Goal: Task Accomplishment & Management: Manage account settings

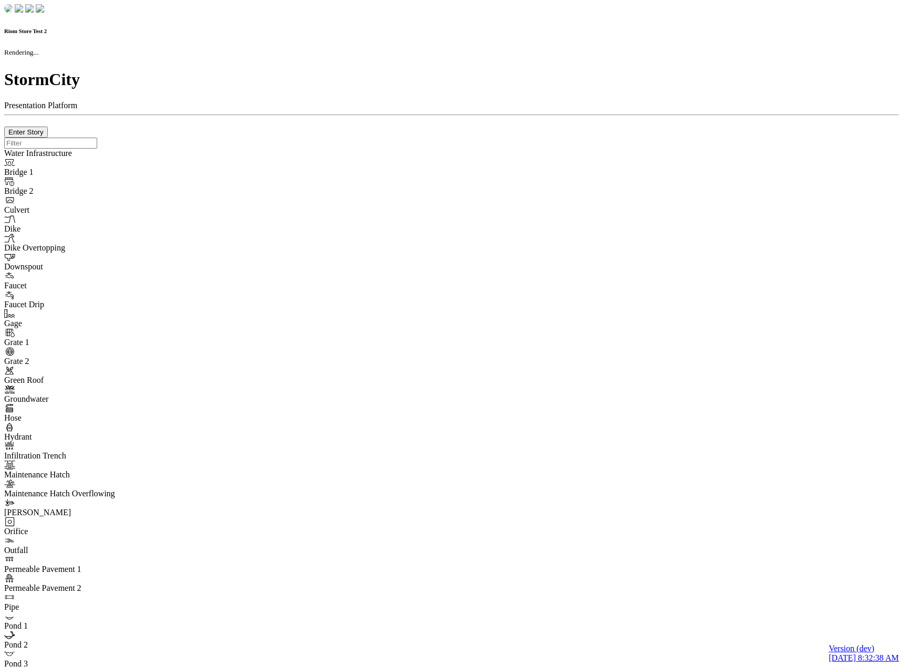
checkbox input "true"
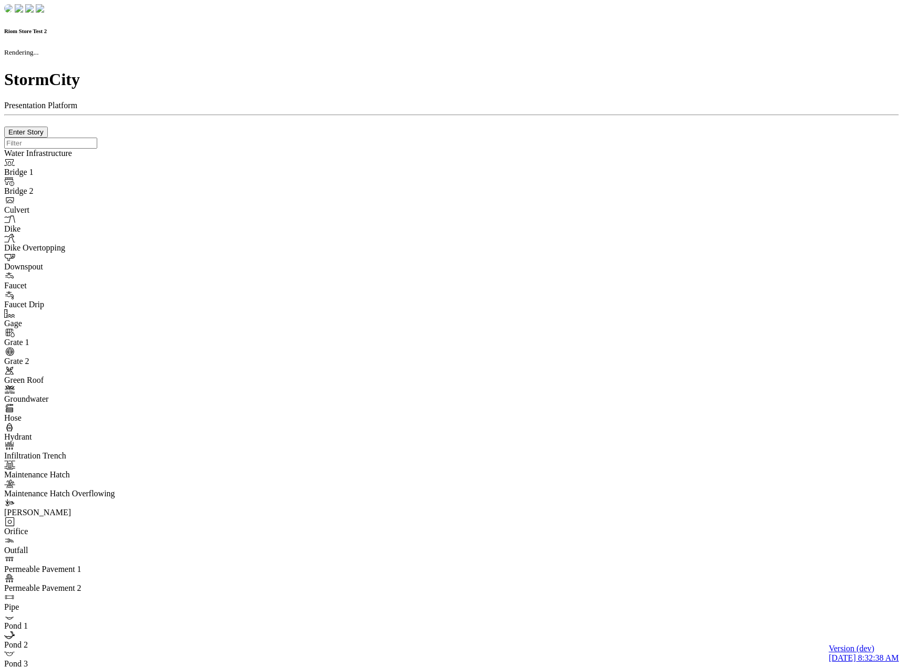
type input "0m"
type textarea "Depth = 0"
checkbox input "true"
select select "CIRCLE"
type input "7"
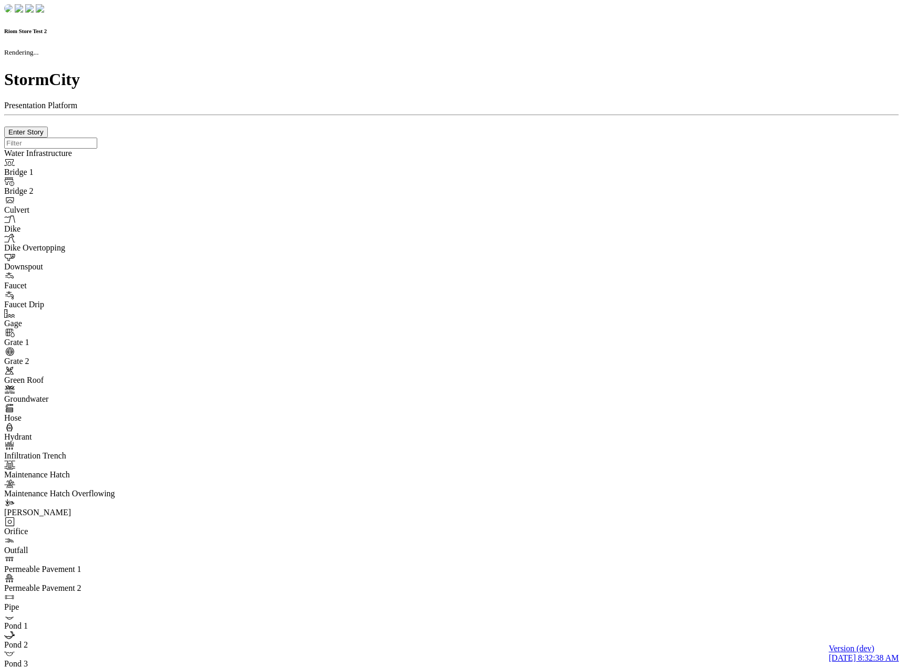
checkbox input "true"
type input "0"
select select "None"
type textarea "<i class="far fa-building"></i>"
type input "7"
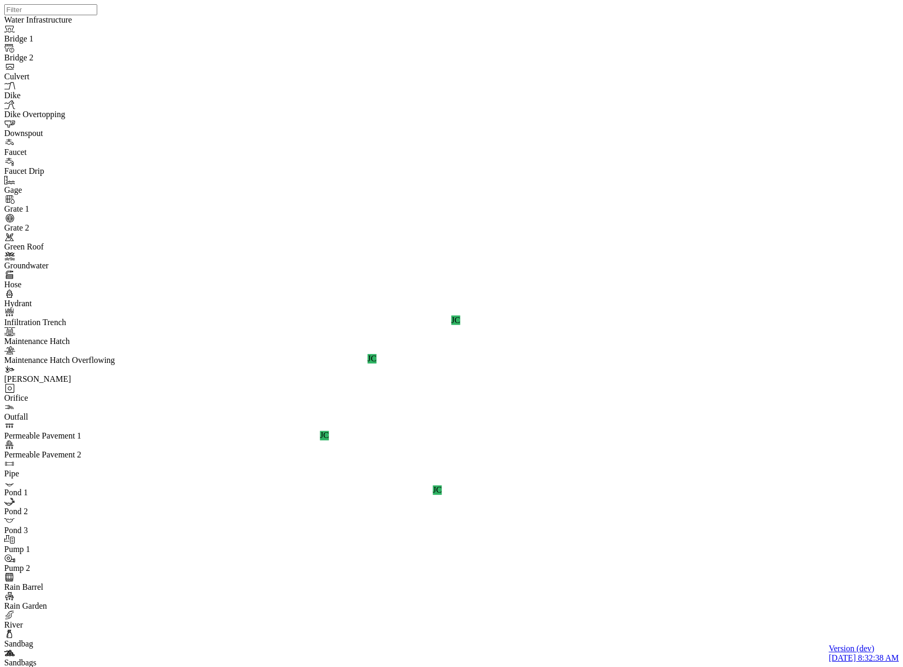
click at [522, 287] on div "JC JC JC JC" at bounding box center [455, 320] width 903 height 641
click at [547, 356] on div "JC JC JC JC" at bounding box center [455, 320] width 903 height 641
click at [573, 295] on div "JC JC JC JC" at bounding box center [455, 320] width 903 height 641
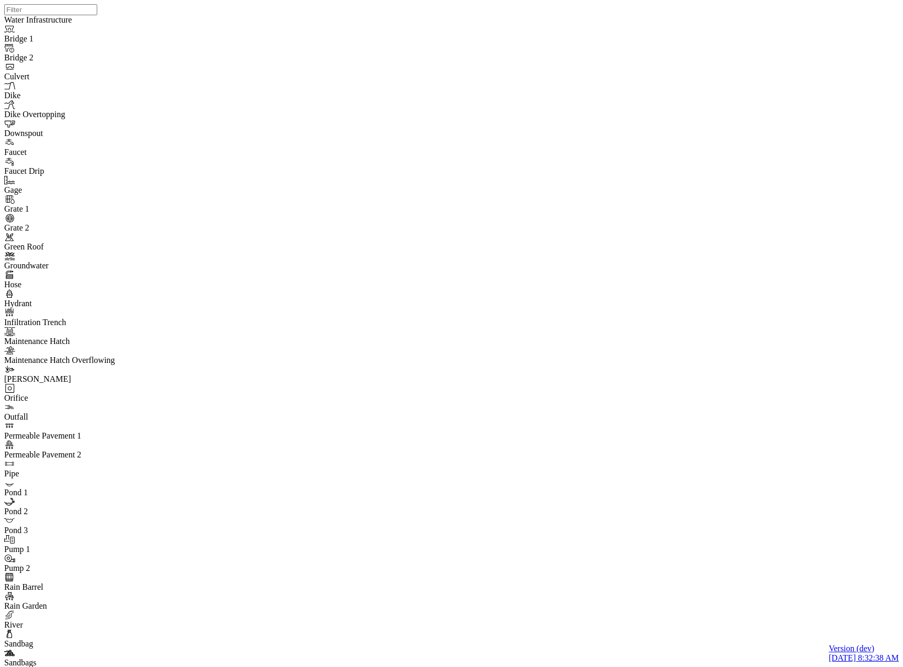
click at [524, 290] on div "JC JC JC JC" at bounding box center [455, 320] width 903 height 641
click at [607, 335] on div "JC JC JC JC" at bounding box center [455, 320] width 903 height 641
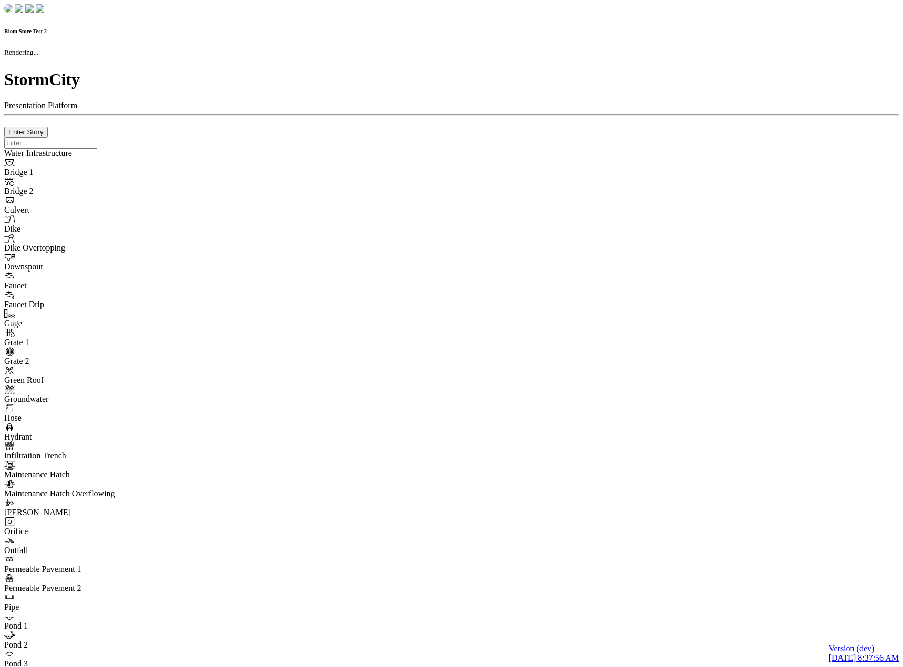
checkbox input "true"
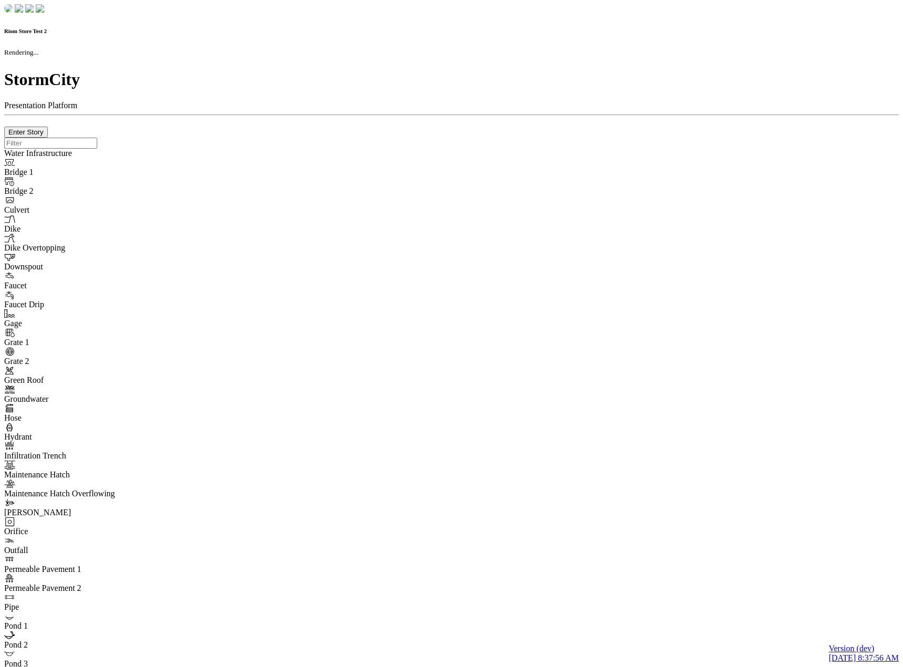
type input "0m"
type textarea "Depth = 0"
checkbox input "true"
select select "CIRCLE"
type input "7"
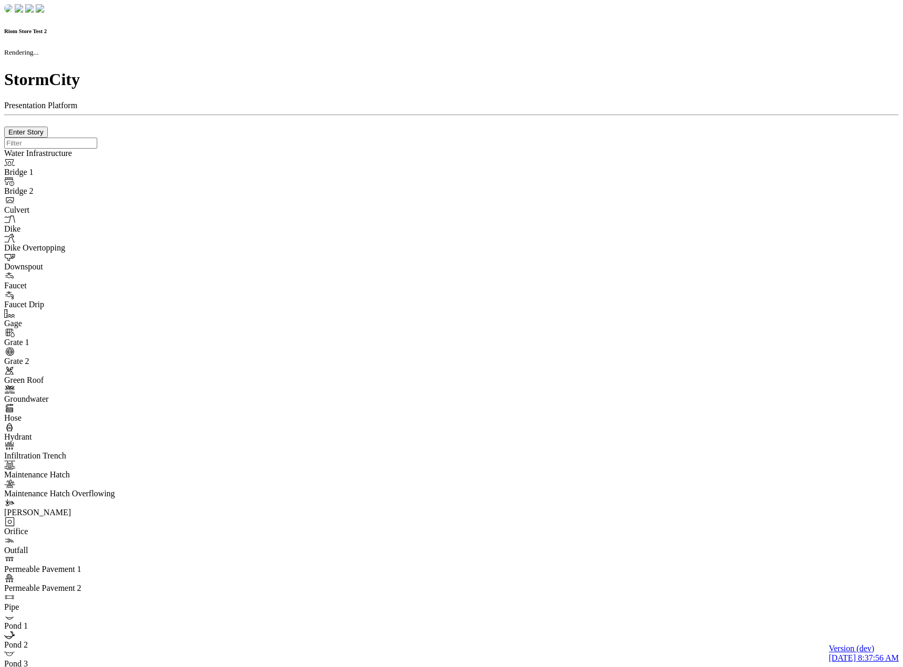
checkbox input "true"
type input "0"
select select "None"
type textarea "<i class="far fa-building"></i>"
type input "7"
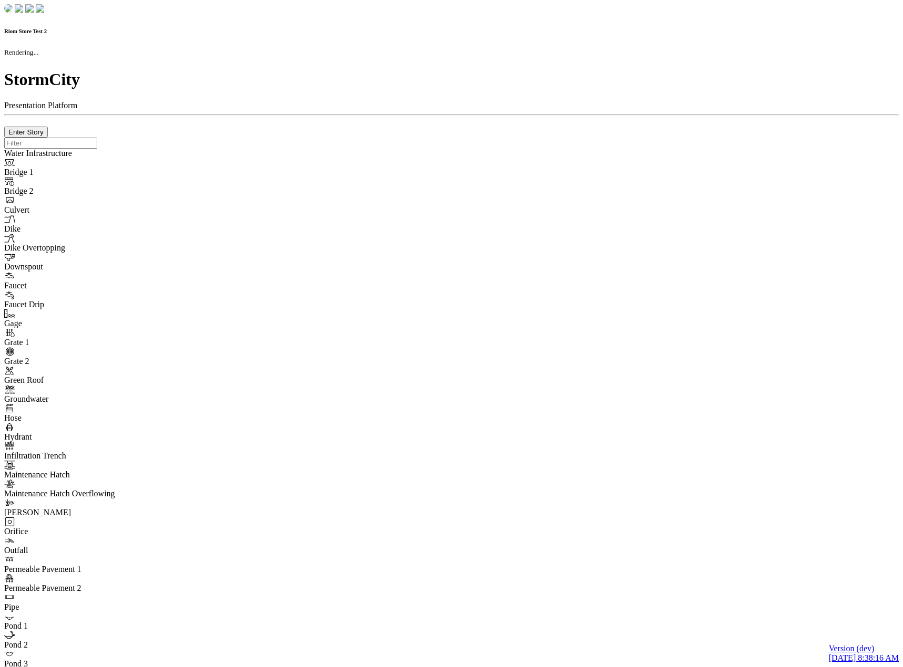
checkbox input "true"
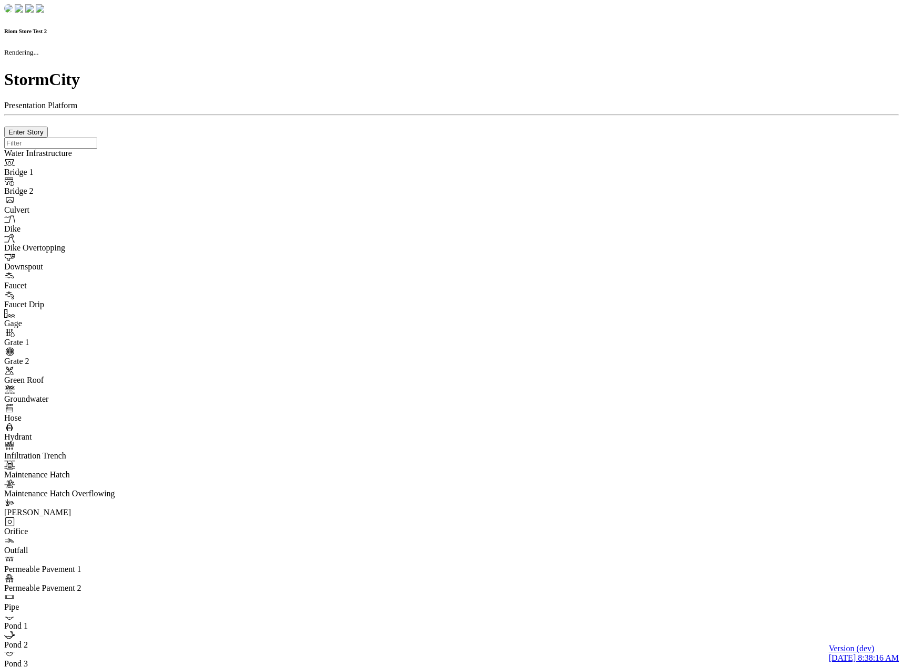
type input "0m"
type textarea "Depth = 0"
checkbox input "true"
select select "CIRCLE"
type input "7"
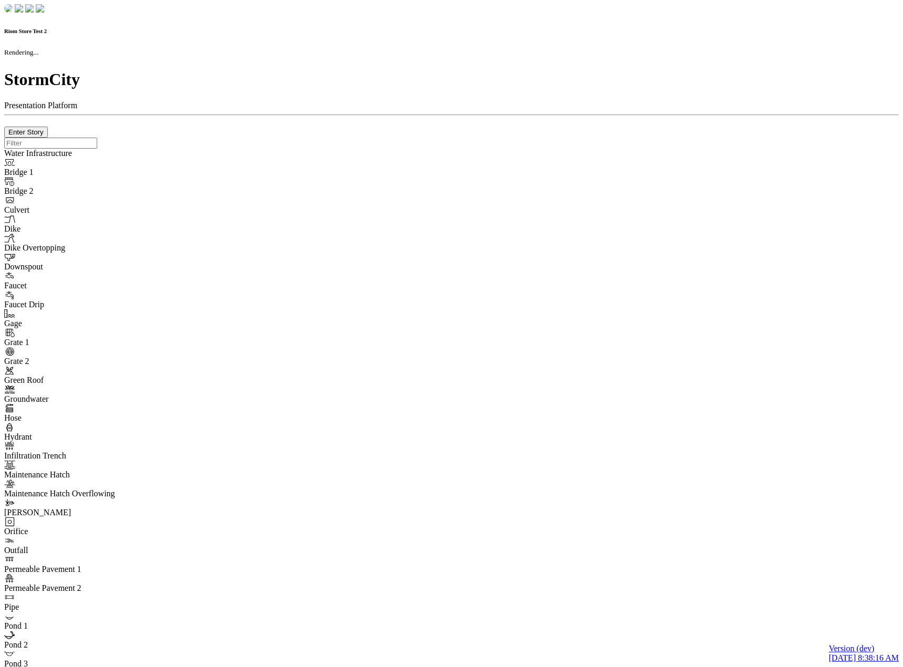
checkbox input "true"
type input "0"
type textarea "<i class="far fa-building"></i>"
select select "None"
type input "7"
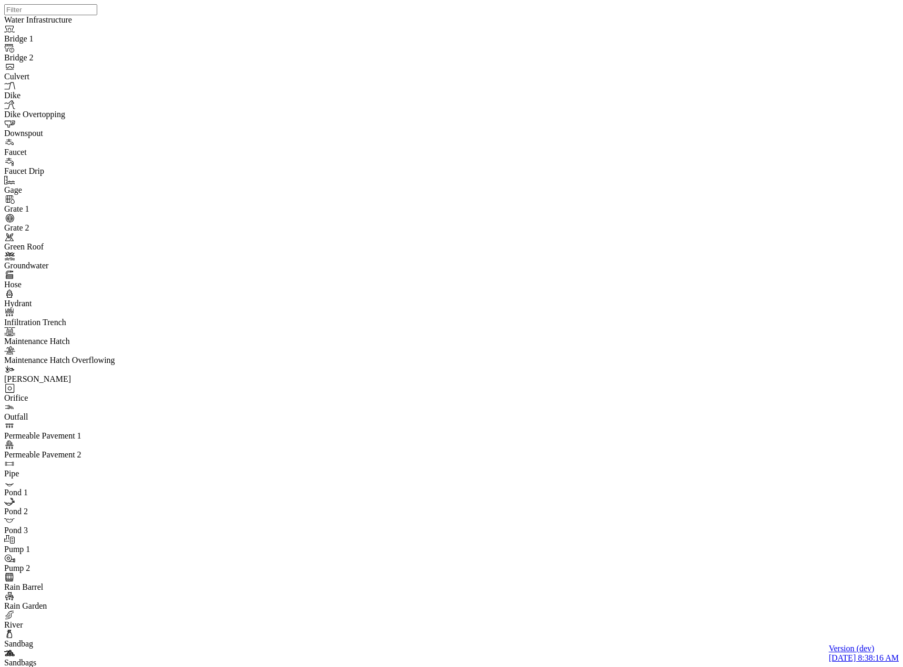
drag, startPoint x: 95, startPoint y: 232, endPoint x: 100, endPoint y: 227, distance: 7.4
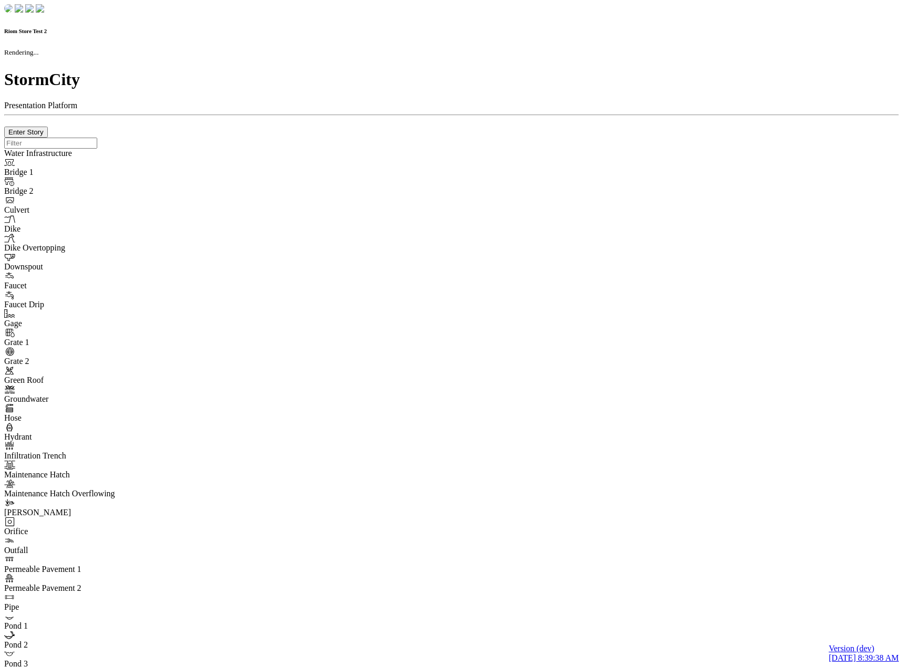
checkbox input "true"
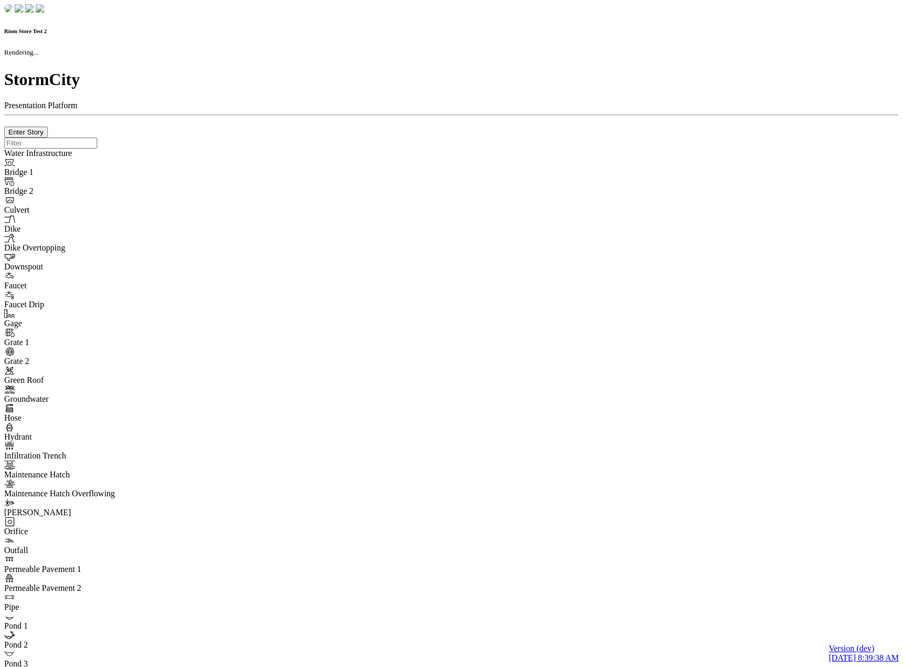
type input "0m"
type textarea "Depth = 0"
checkbox input "true"
select select "CIRCLE"
type input "7"
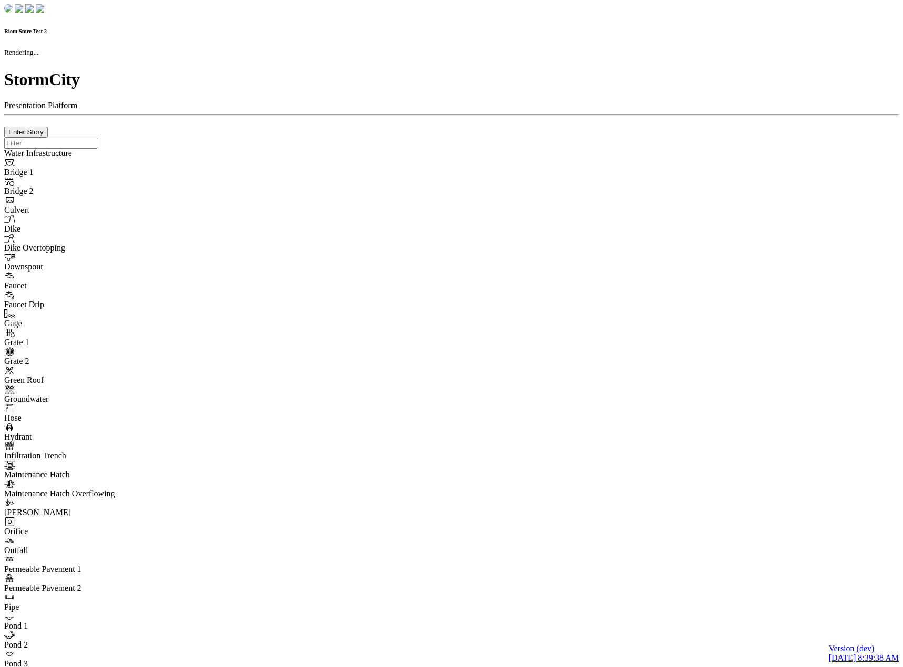
checkbox input "true"
type input "0"
type textarea "<i class="far fa-building"></i>"
select select "None"
type input "7"
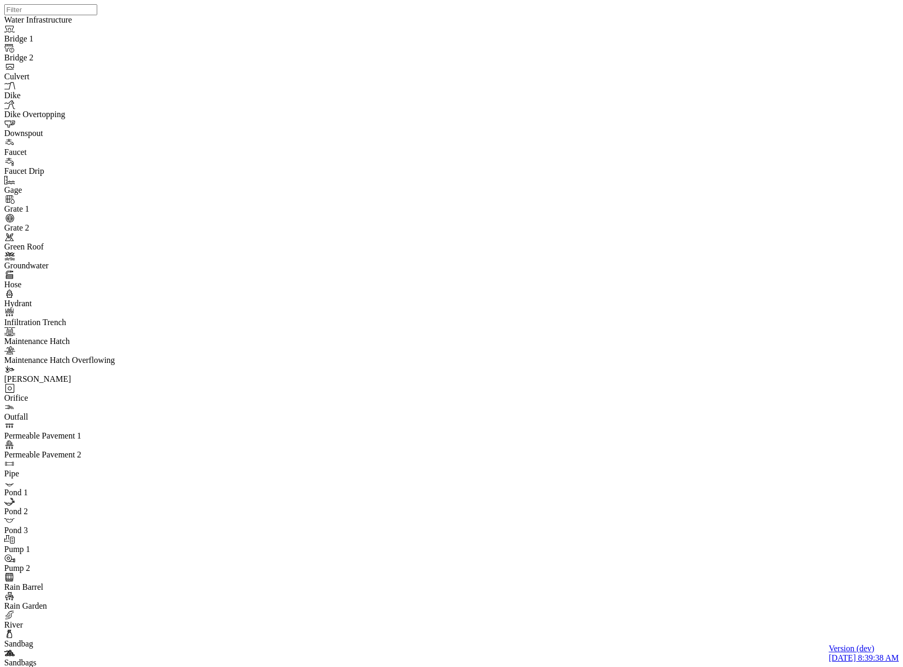
drag, startPoint x: 540, startPoint y: 45, endPoint x: 530, endPoint y: 49, distance: 10.4
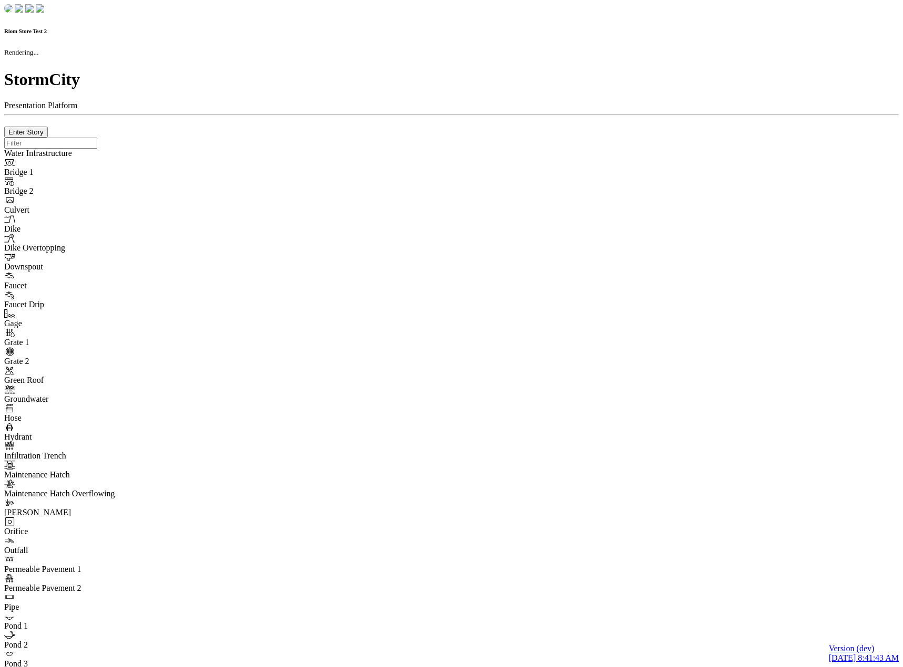
checkbox input "true"
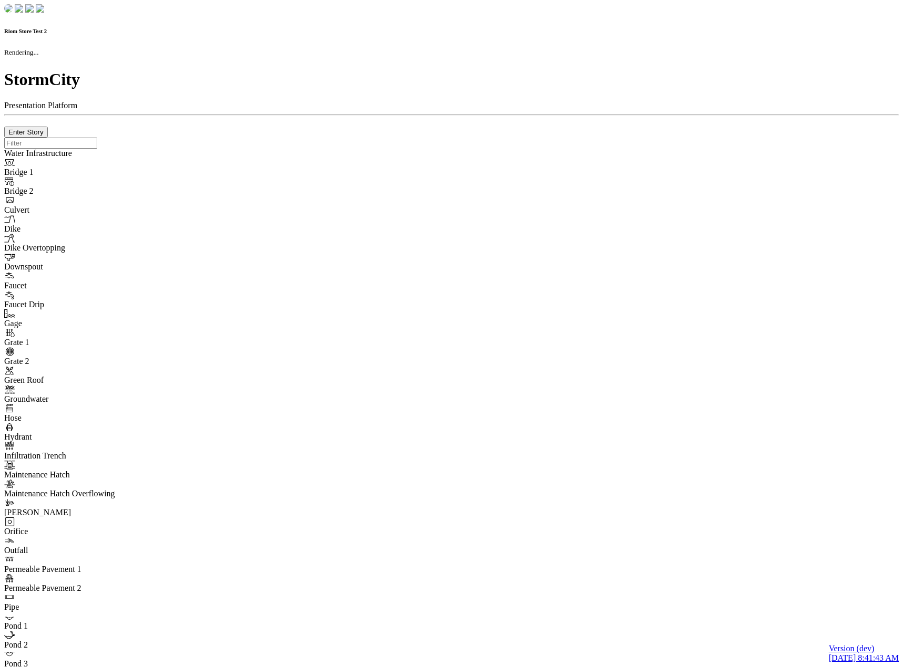
type input "0m"
type textarea "Depth = 0"
checkbox input "true"
select select "CIRCLE"
type input "7"
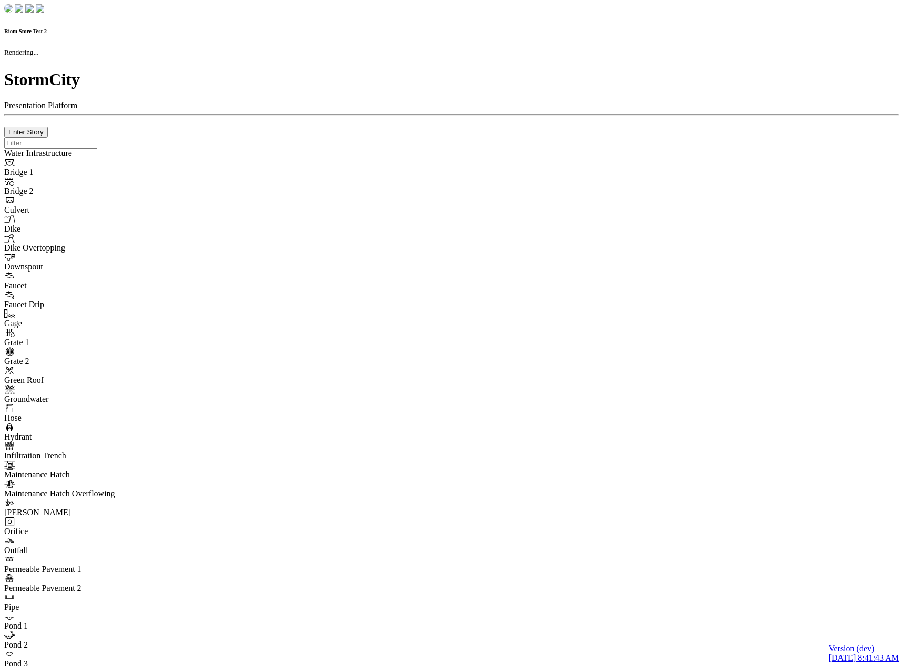
checkbox input "true"
type input "0"
type textarea "<i class="far fa-building"></i>"
select select "None"
type input "7"
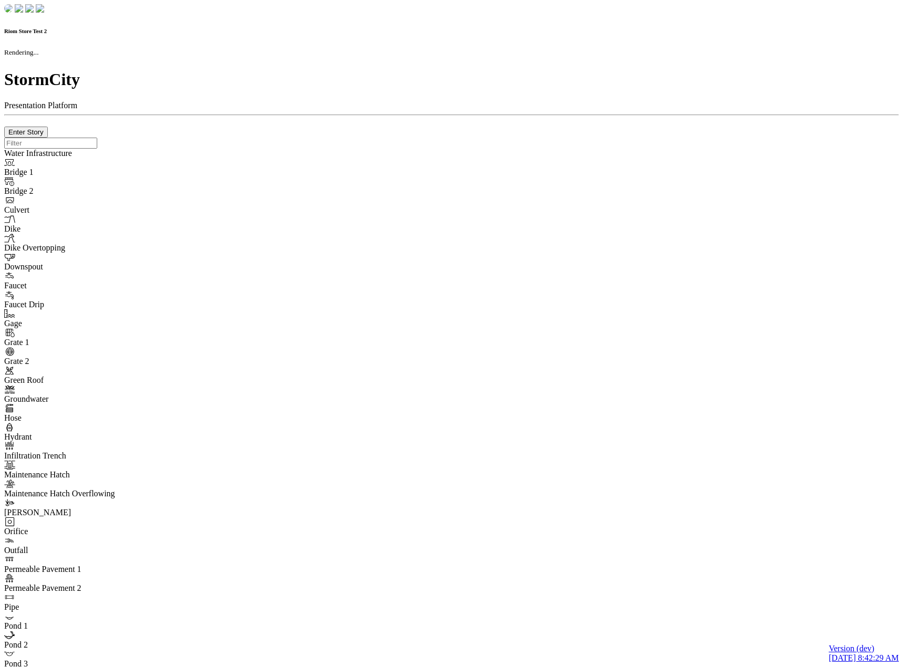
checkbox input "true"
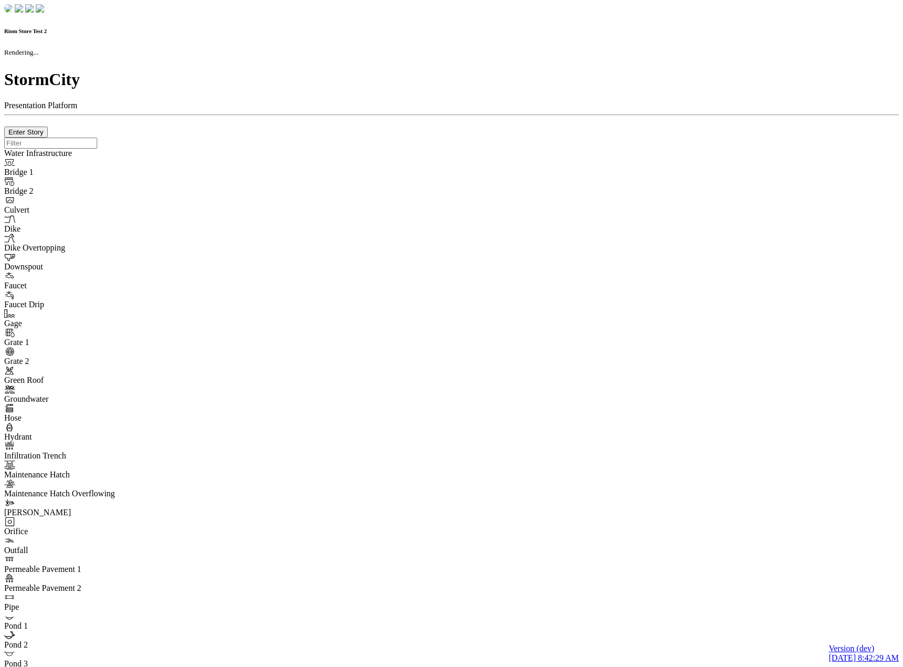
type input "0m"
type textarea "Depth = 0"
checkbox input "true"
select select "CIRCLE"
type input "7"
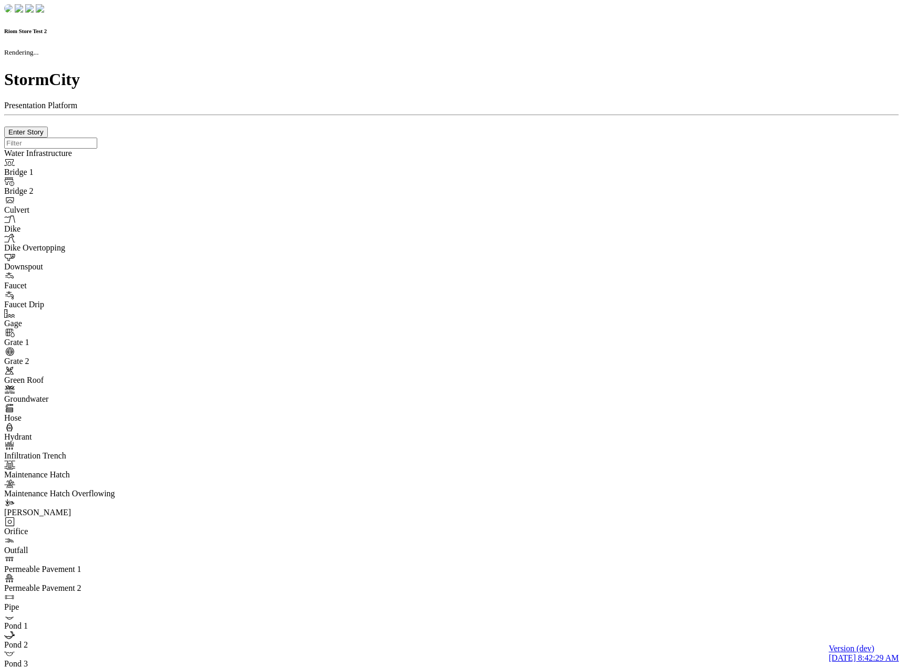
checkbox input "true"
type input "0"
type textarea "<i class="far fa-building"></i>"
select select "None"
type input "7"
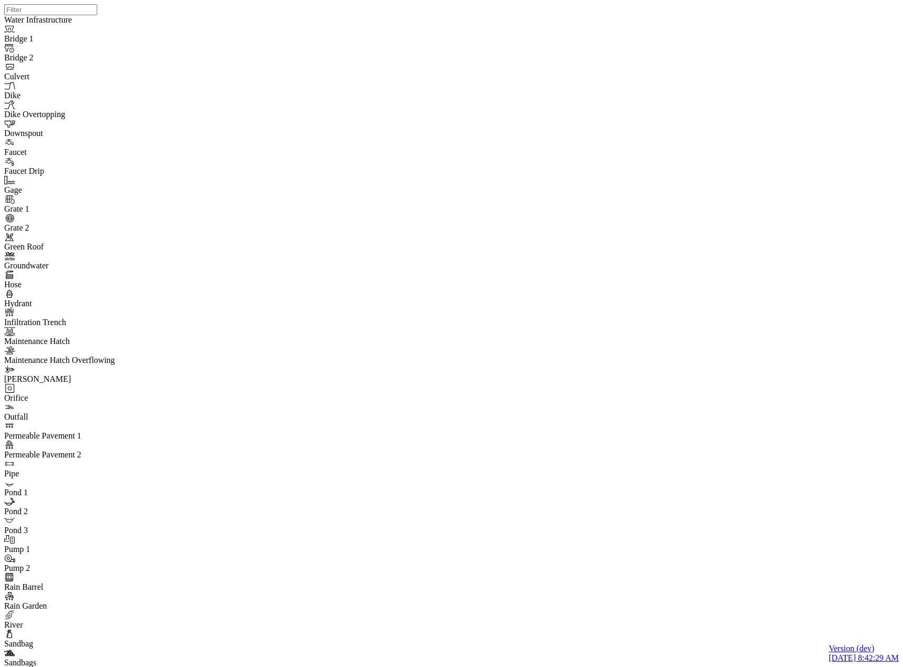
drag, startPoint x: 191, startPoint y: 125, endPoint x: 183, endPoint y: 138, distance: 15.6
click at [689, 369] on div "JC JC JC JC" at bounding box center [455, 320] width 903 height 641
drag, startPoint x: 682, startPoint y: 435, endPoint x: 741, endPoint y: 294, distance: 153.0
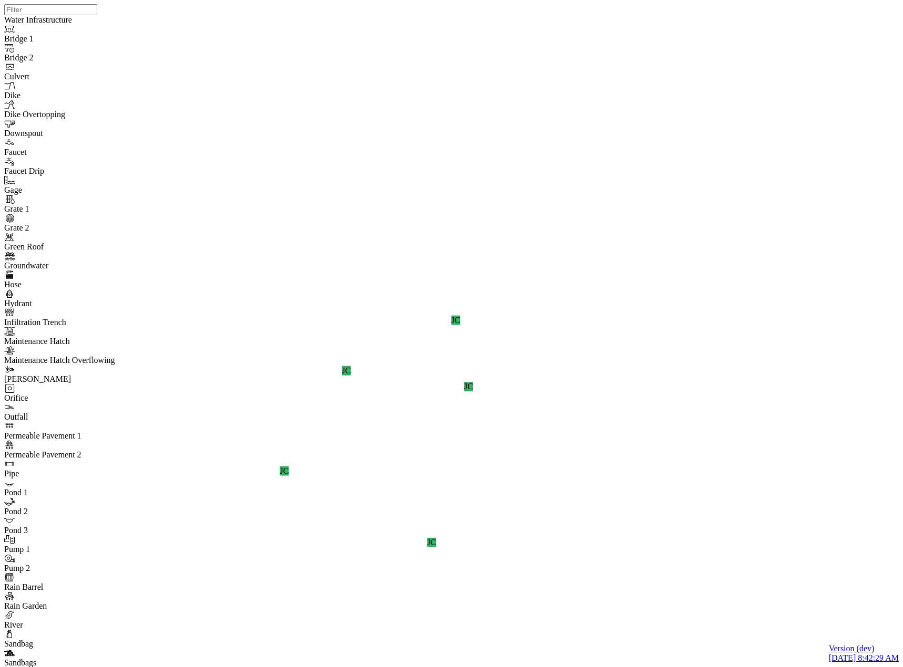
click at [623, 478] on div "JC JC JC JC JC" at bounding box center [455, 320] width 903 height 641
click at [650, 272] on div "JC JC JC JC JC JC" at bounding box center [455, 320] width 903 height 641
click at [473, 392] on div "JC" at bounding box center [468, 386] width 9 height 9
click at [697, 464] on div "JC JC JC JC JC JC" at bounding box center [455, 320] width 903 height 641
drag, startPoint x: 691, startPoint y: 506, endPoint x: 652, endPoint y: 393, distance: 120.0
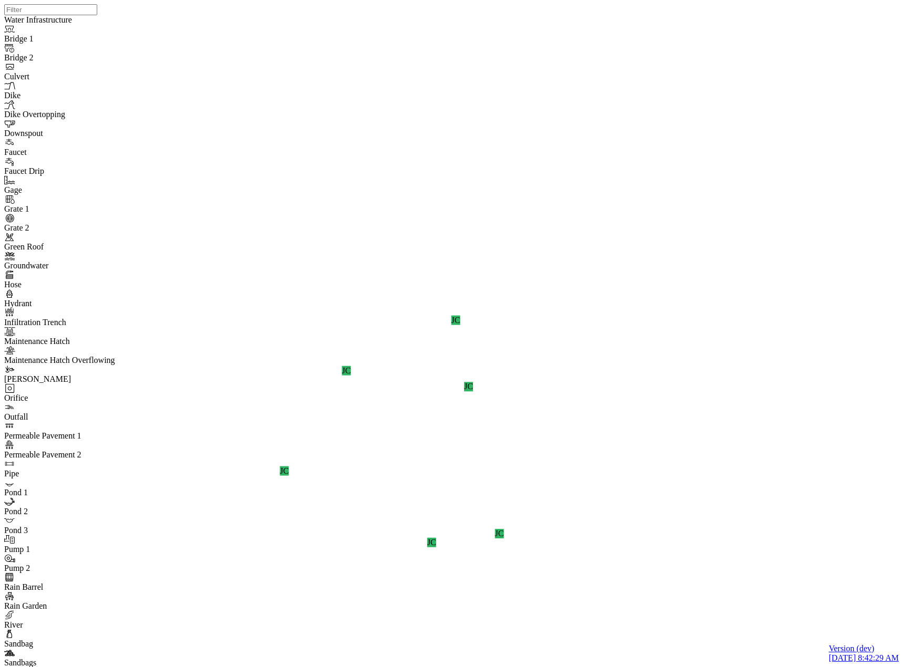
click at [730, 622] on div "JC JC JC JC JC JC" at bounding box center [455, 320] width 903 height 641
drag, startPoint x: 688, startPoint y: 520, endPoint x: 595, endPoint y: 254, distance: 281.7
click at [593, 221] on div "JC JC JC JC JC JC" at bounding box center [455, 320] width 903 height 641
click at [647, 400] on div "JC JC JC JC JC JC" at bounding box center [455, 320] width 903 height 641
click at [654, 425] on div "JC JC JC JC JC JC" at bounding box center [455, 320] width 903 height 641
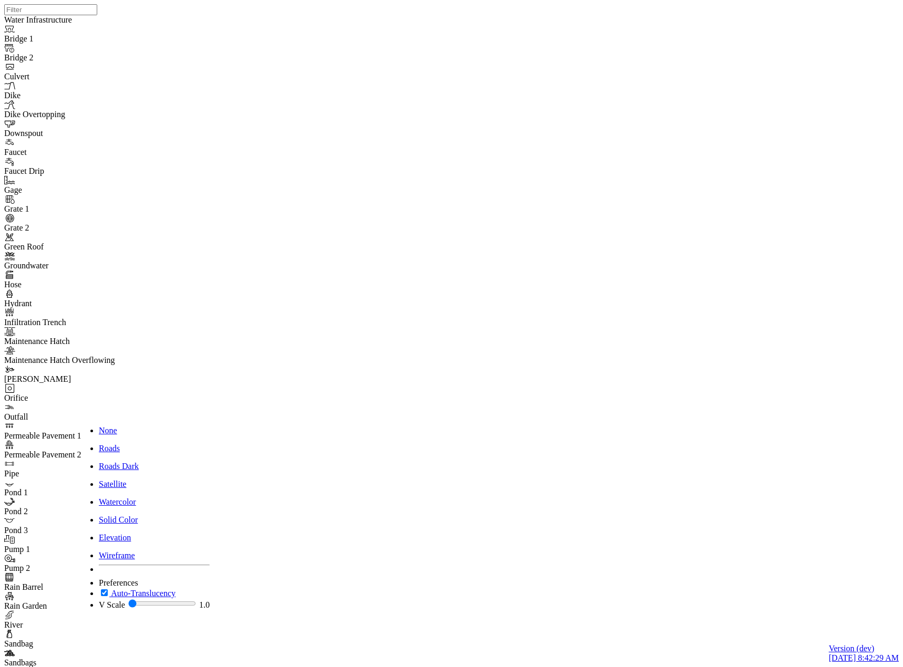
click at [127, 426] on div "None" at bounding box center [154, 430] width 111 height 9
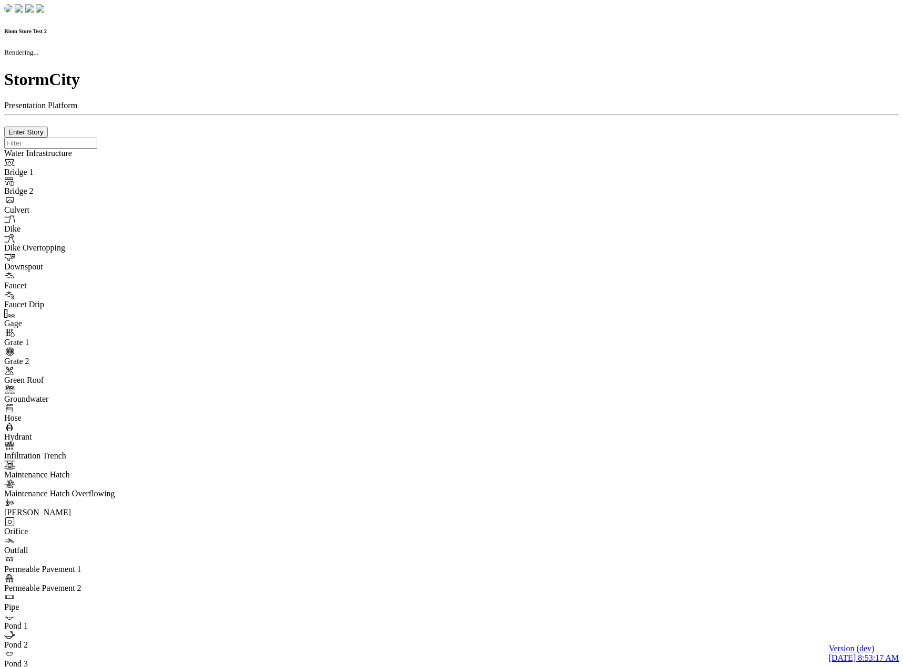
checkbox input "true"
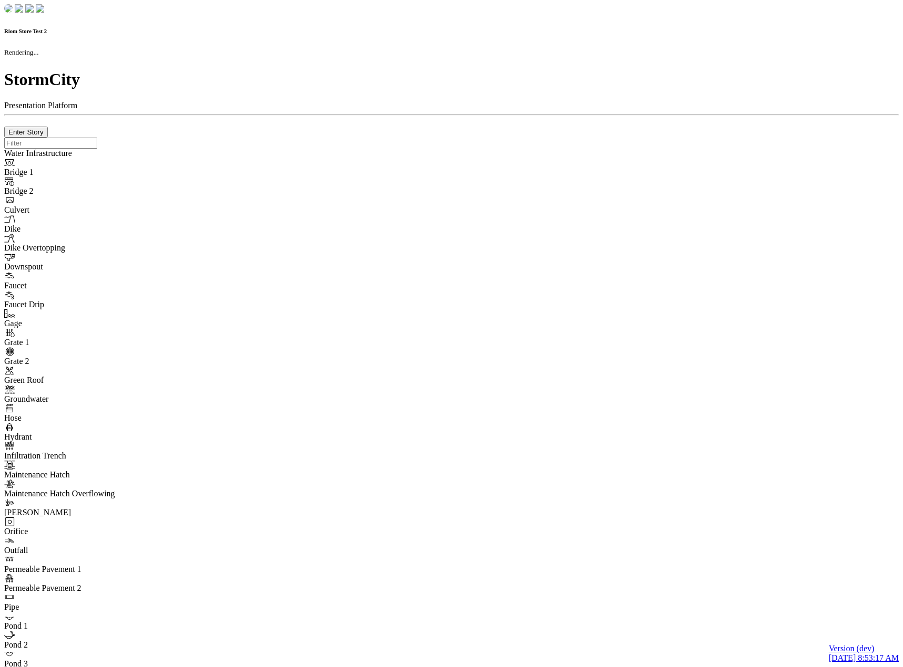
type input "0m"
type textarea "Depth = 0"
checkbox input "true"
select select "CIRCLE"
type input "7"
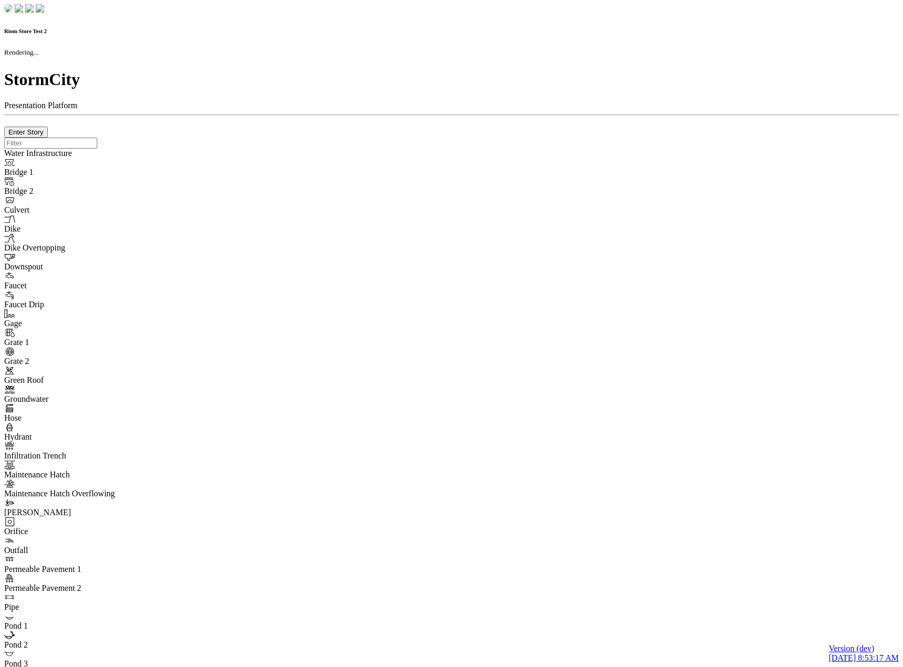
checkbox input "true"
type input "0"
type textarea "<i class="far fa-building"></i>"
select select "None"
type input "7"
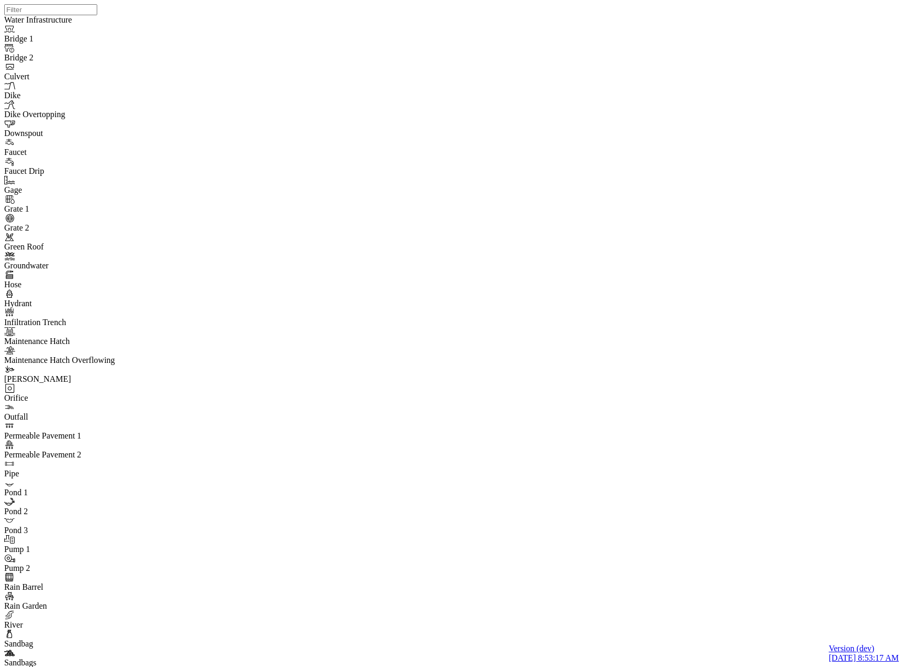
click at [612, 140] on div "JC JC JC JC JC JC" at bounding box center [455, 320] width 903 height 641
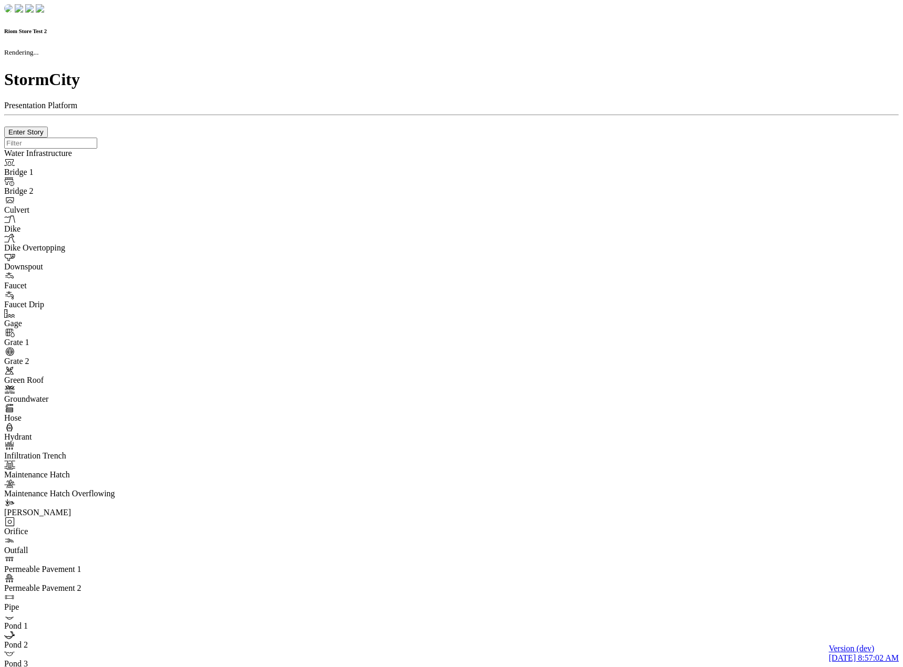
checkbox input "true"
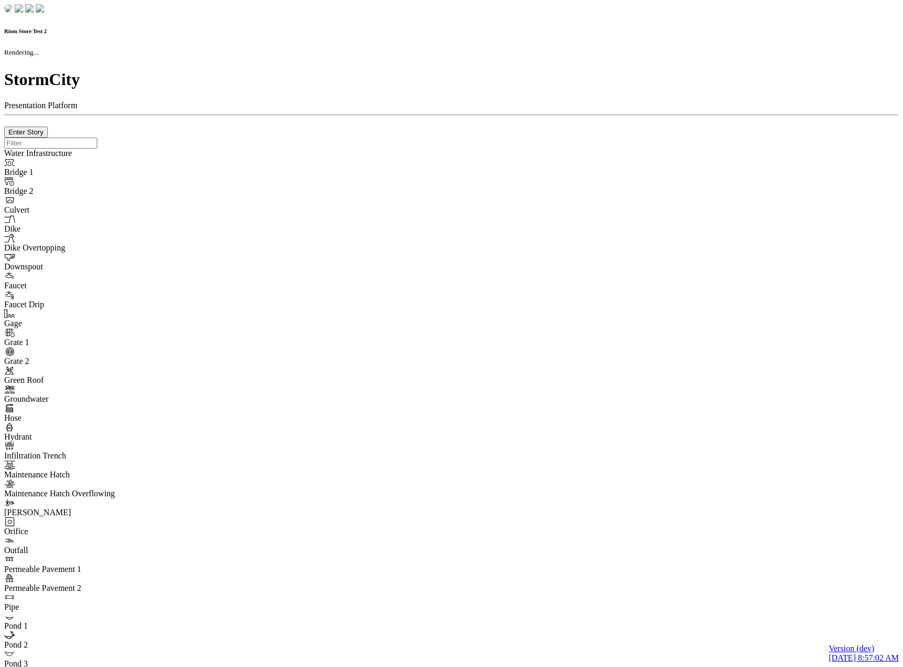
type input "0m"
type textarea "Depth = 0"
checkbox input "true"
select select "CIRCLE"
type input "7"
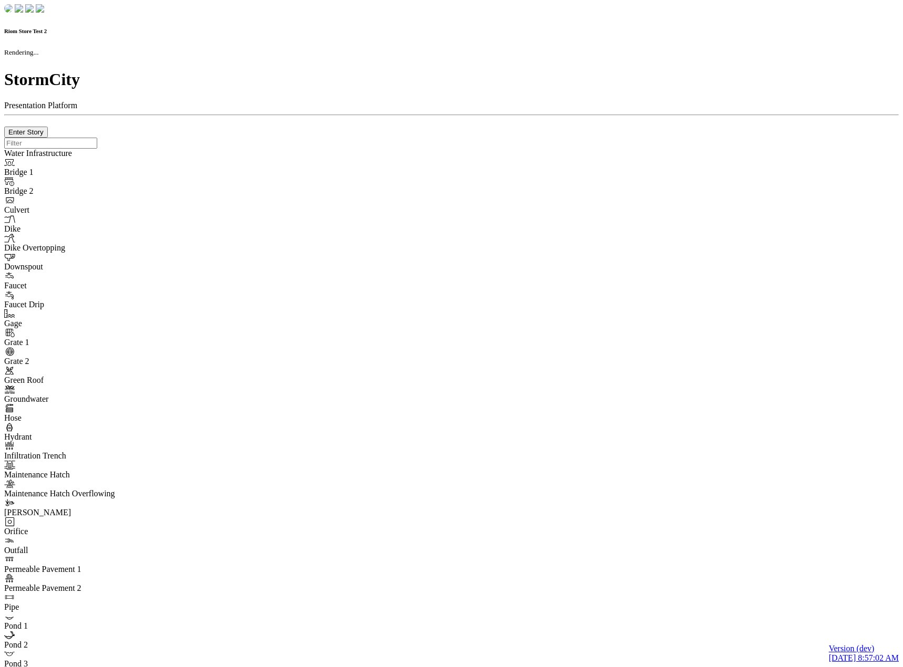
checkbox input "true"
type input "0"
type textarea "<i class="far fa-building"></i>"
select select "None"
type input "7"
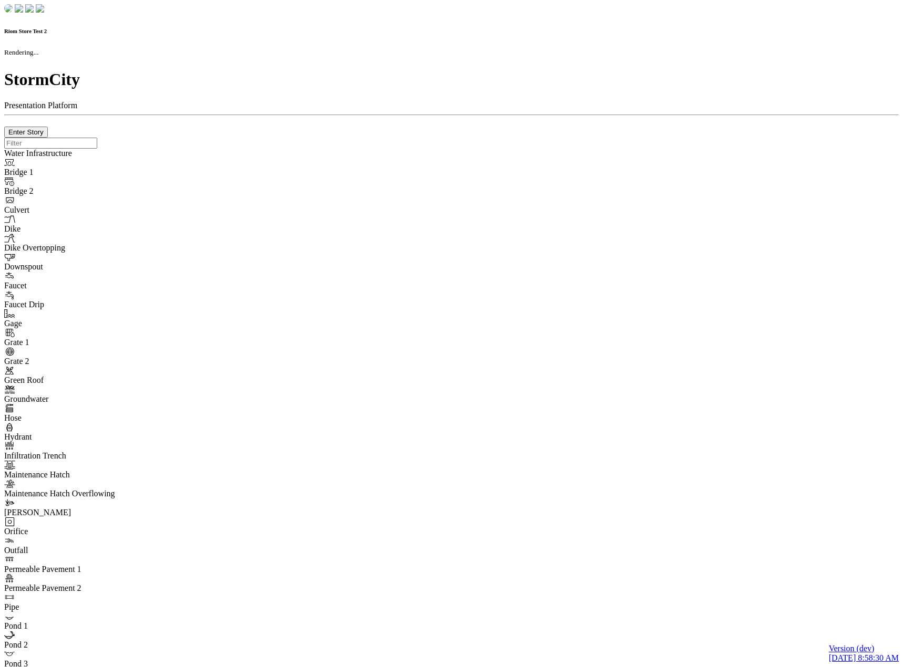
checkbox input "true"
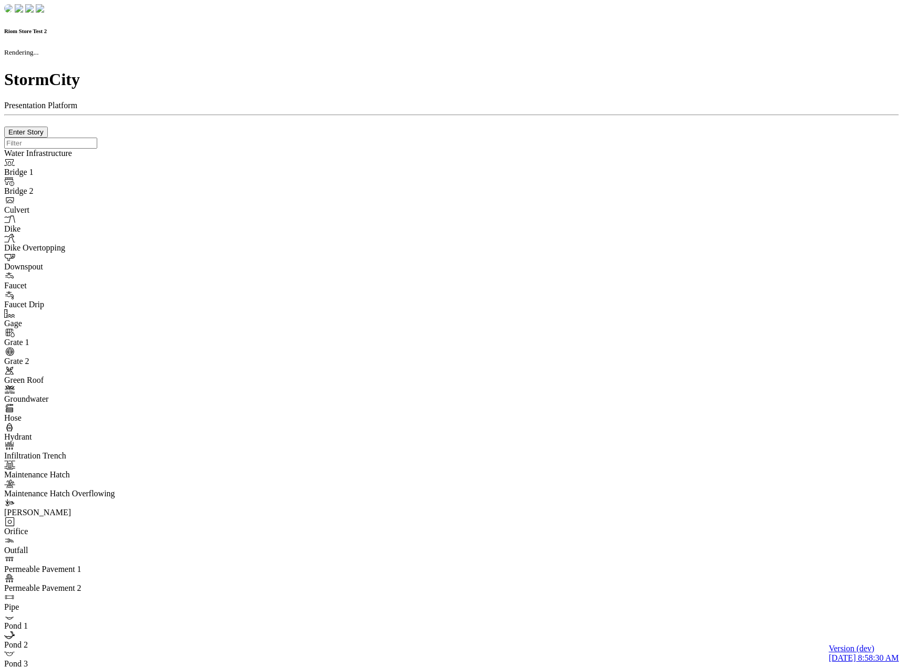
type input "0m"
type textarea "Depth = 0"
checkbox input "true"
select select "CIRCLE"
type input "7"
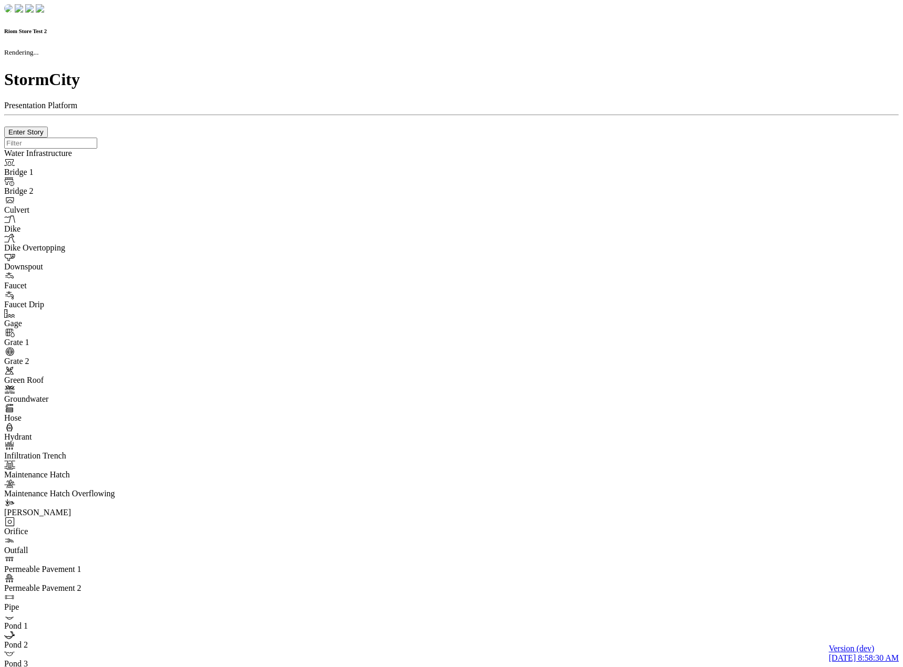
checkbox input "true"
type input "0"
select select "None"
type textarea "<i class="far fa-building"></i>"
type input "7"
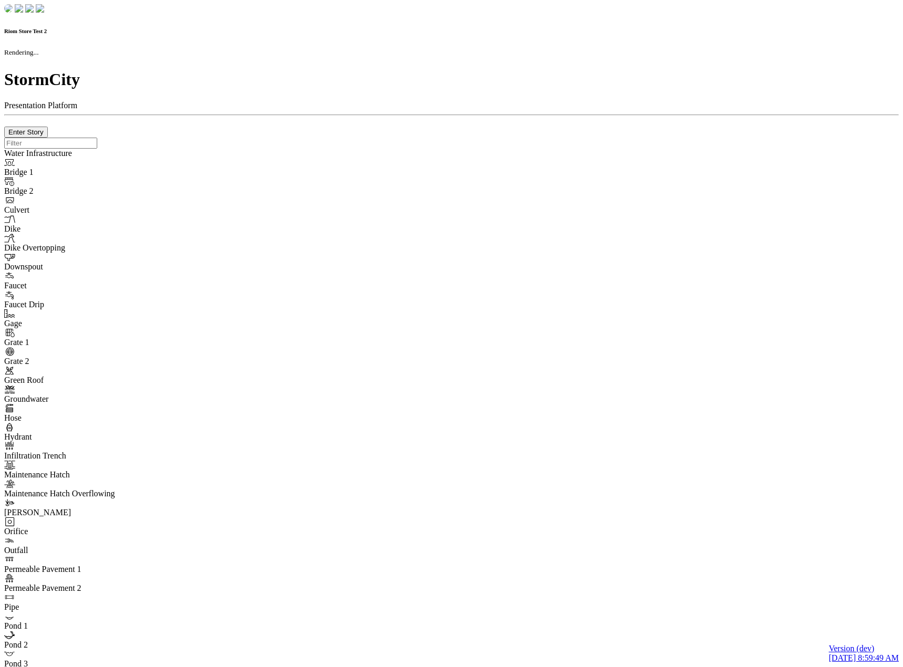
checkbox input "true"
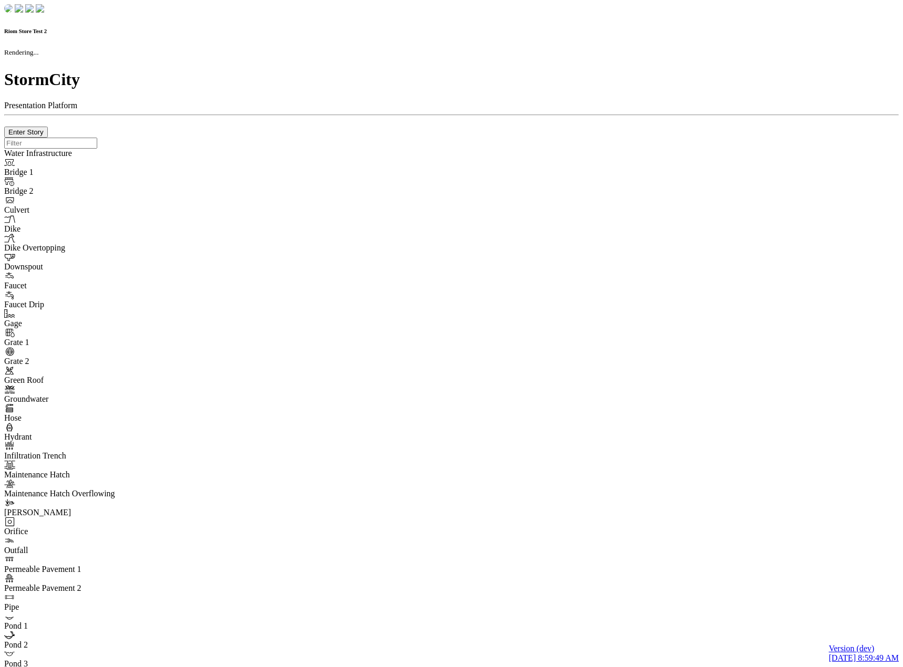
type input "0m"
type textarea "Depth = 0"
checkbox input "true"
select select "CIRCLE"
type input "7"
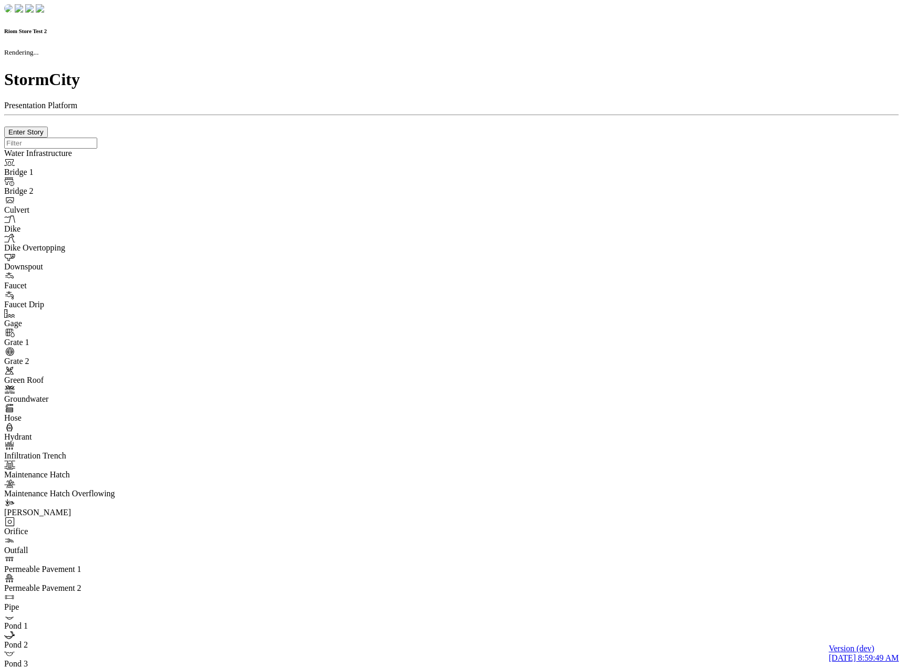
checkbox input "true"
type input "0"
type textarea "<i class="far fa-building"></i>"
select select "None"
type input "7"
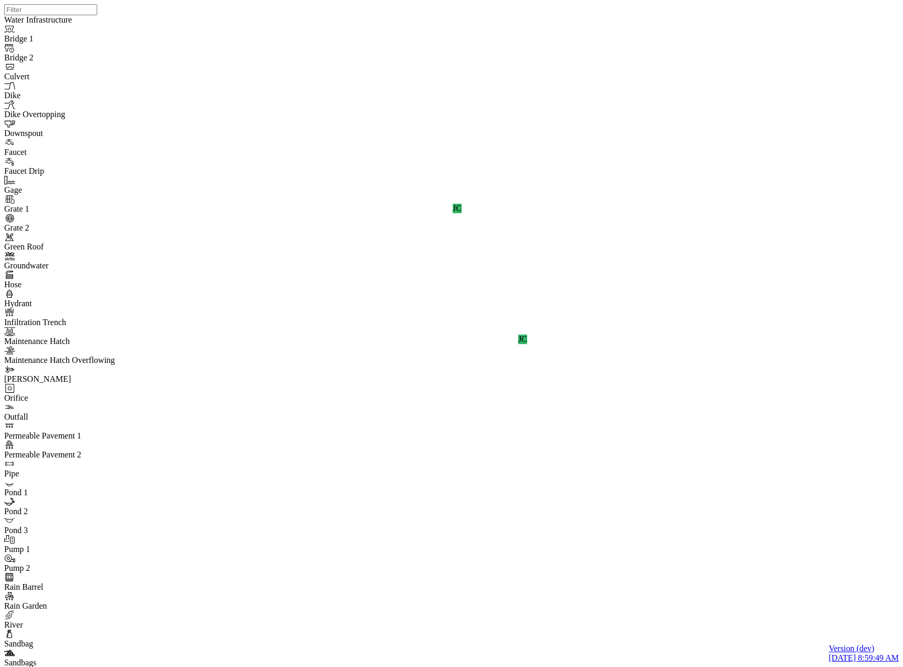
drag, startPoint x: 507, startPoint y: 81, endPoint x: 549, endPoint y: 115, distance: 54.2
click at [611, 134] on div at bounding box center [455, 320] width 903 height 641
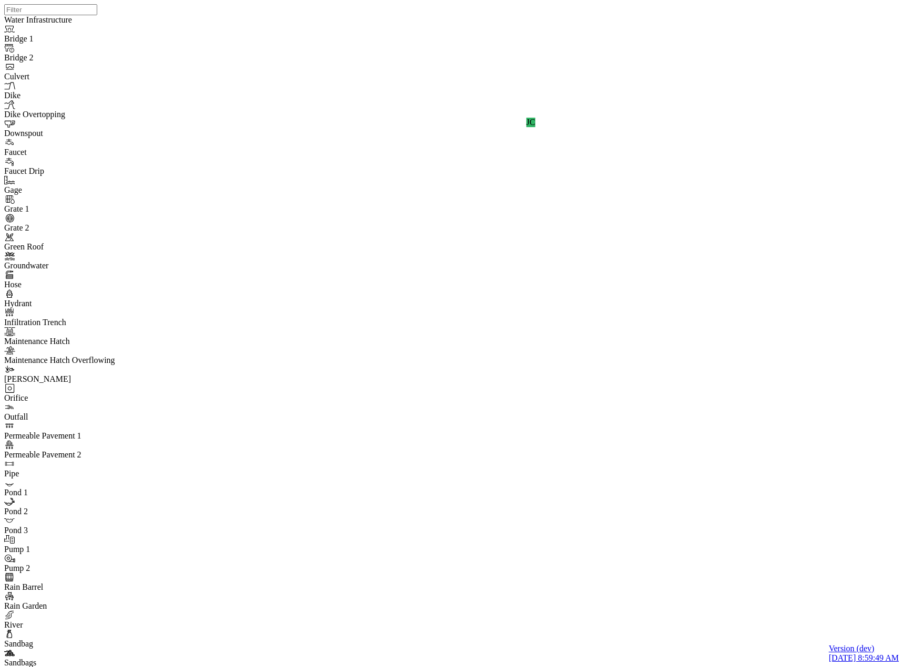
click at [766, 206] on div "JC" at bounding box center [455, 320] width 903 height 641
click at [767, 214] on div "JC" at bounding box center [455, 320] width 903 height 641
click at [771, 253] on div "JC" at bounding box center [455, 320] width 903 height 641
click at [778, 285] on div "JC" at bounding box center [455, 320] width 903 height 641
click at [794, 359] on div "JC" at bounding box center [455, 320] width 903 height 641
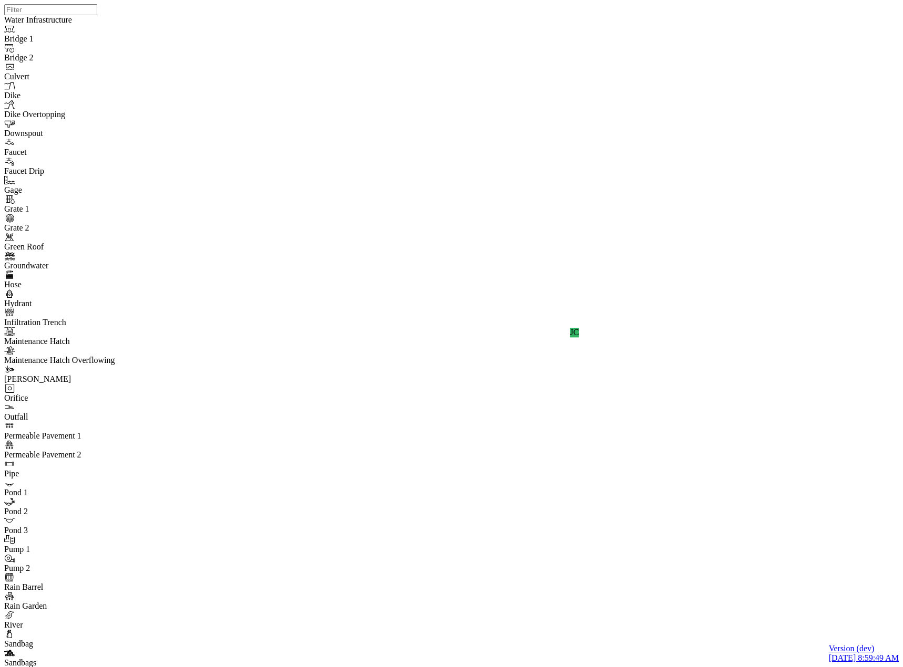
click at [810, 445] on div "JC" at bounding box center [455, 320] width 903 height 641
click at [740, 132] on div "JC" at bounding box center [455, 320] width 903 height 641
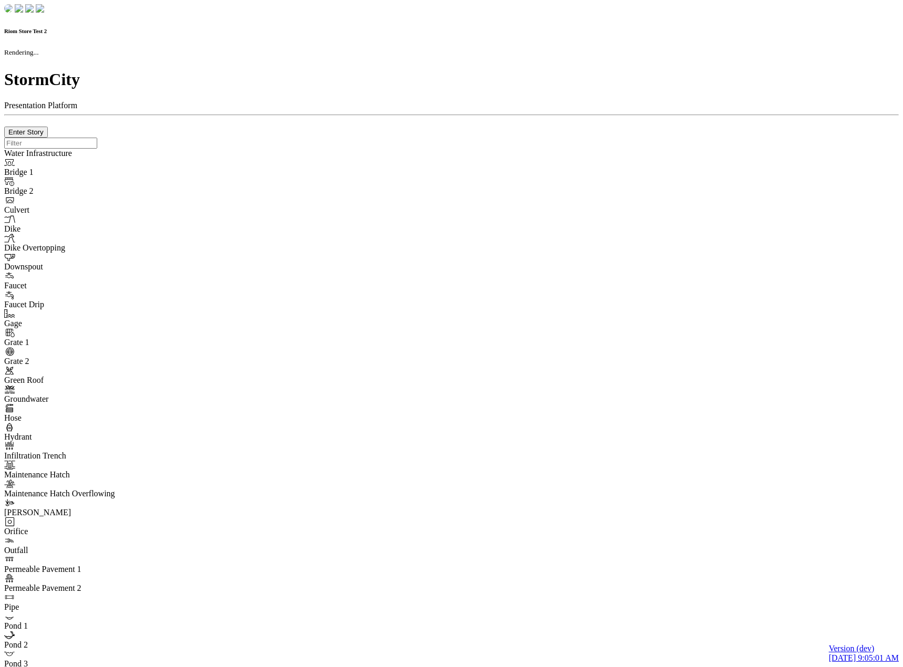
checkbox input "true"
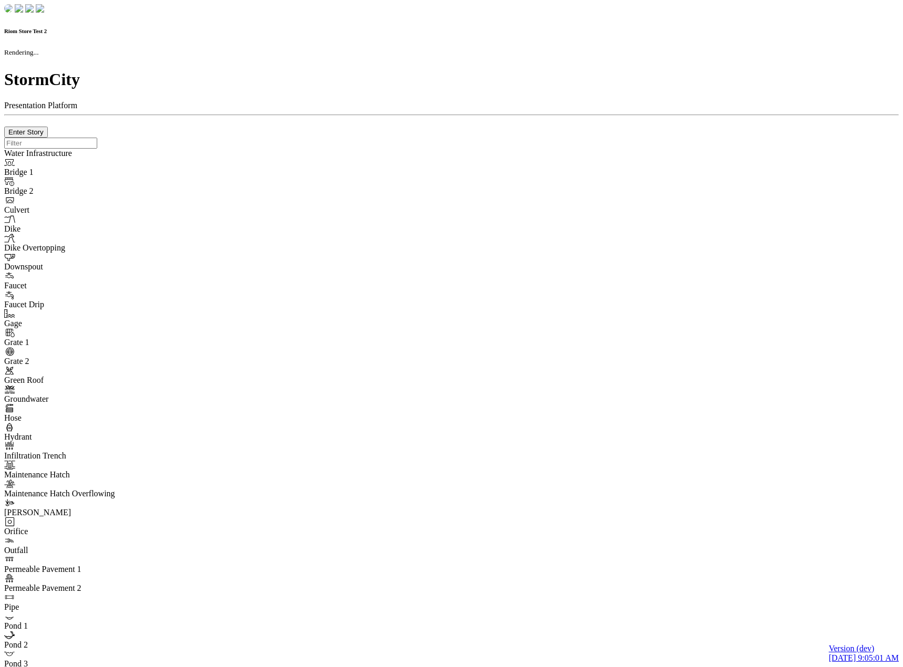
type input "0m"
type textarea "Depth = 0"
checkbox input "true"
select select "CIRCLE"
type input "7"
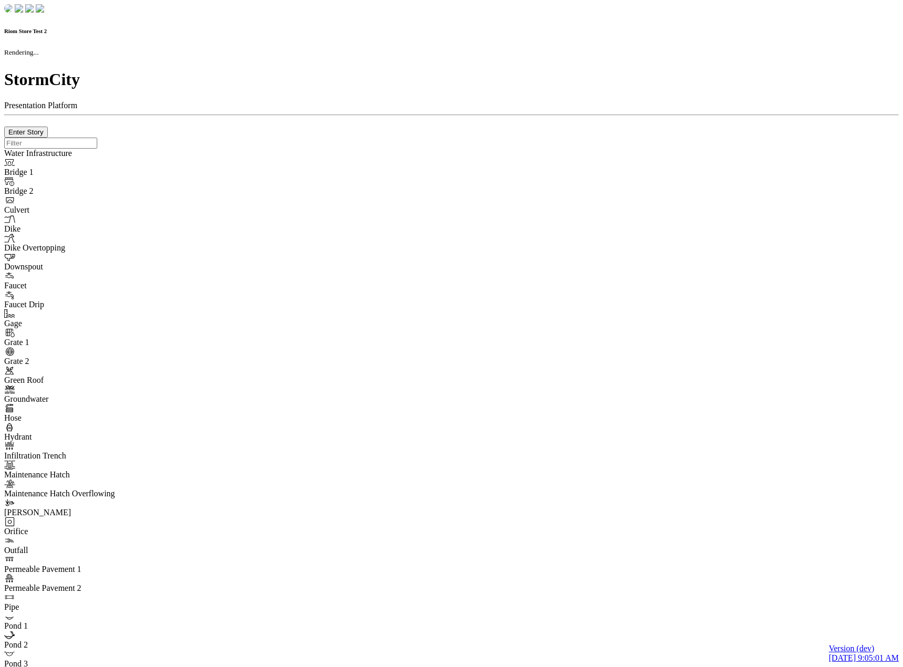
checkbox input "true"
type input "0"
select select "None"
type textarea "<i class="far fa-building"></i>"
type input "7"
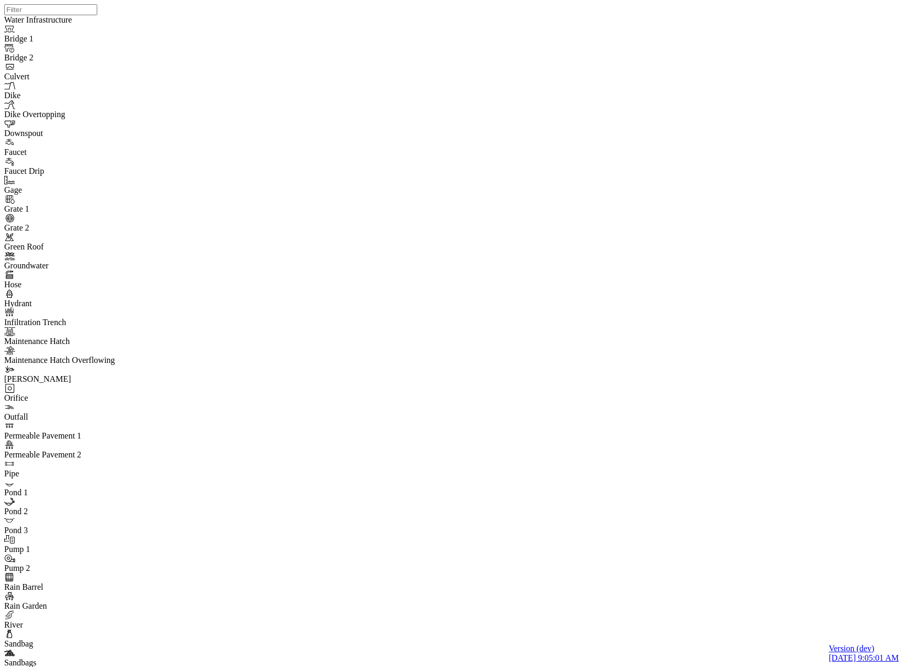
click at [203, 125] on div at bounding box center [455, 320] width 903 height 641
click at [615, 139] on div at bounding box center [455, 320] width 903 height 641
drag, startPoint x: 409, startPoint y: 125, endPoint x: 407, endPoint y: 149, distance: 23.7
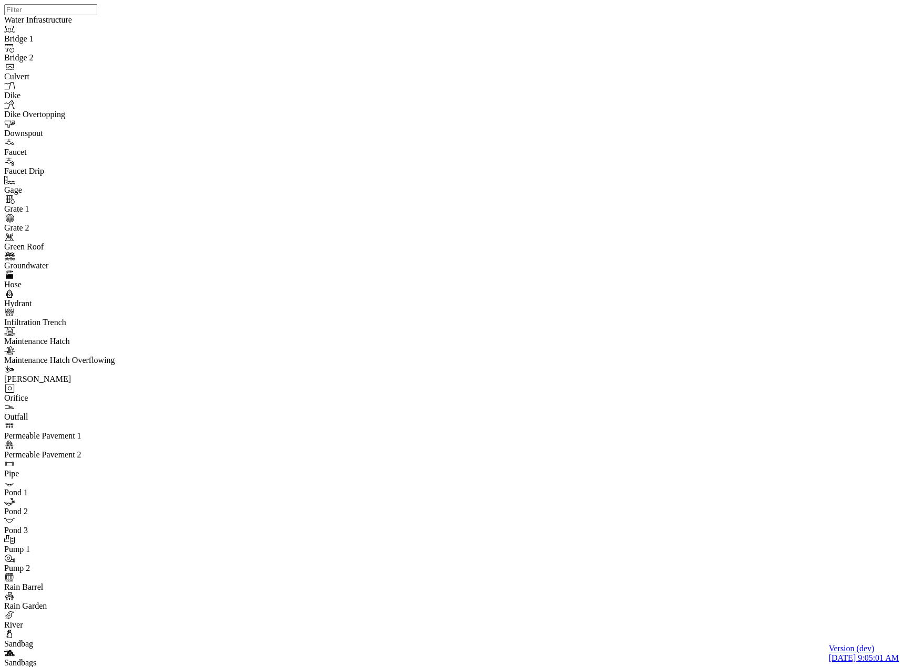
click at [492, 197] on div "JC" at bounding box center [455, 320] width 903 height 641
drag, startPoint x: 413, startPoint y: 127, endPoint x: 413, endPoint y: 141, distance: 14.2
click at [714, 353] on div "JC JC" at bounding box center [455, 320] width 903 height 641
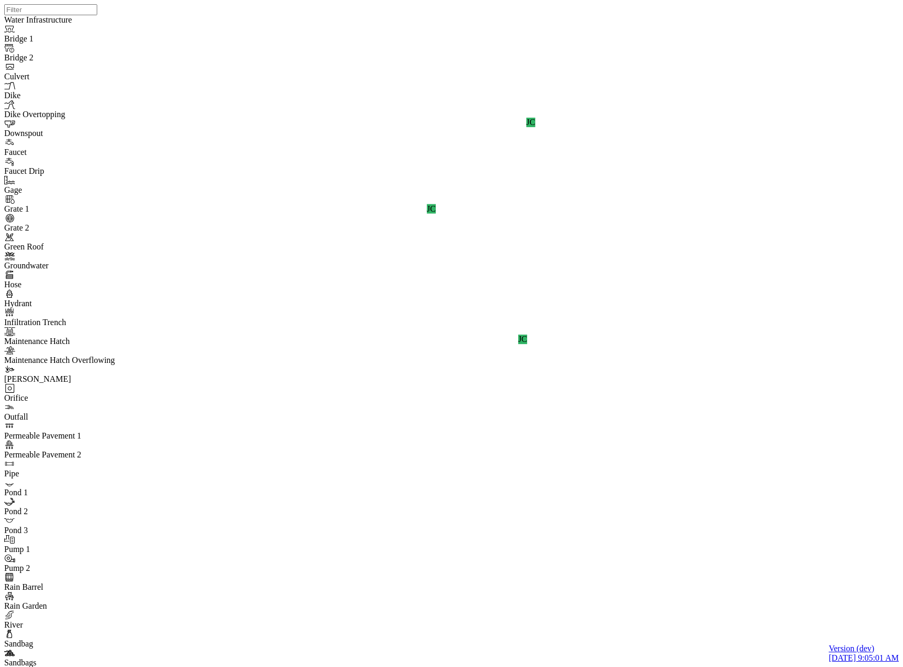
click at [561, 269] on div "JC JC JC JC" at bounding box center [455, 320] width 903 height 641
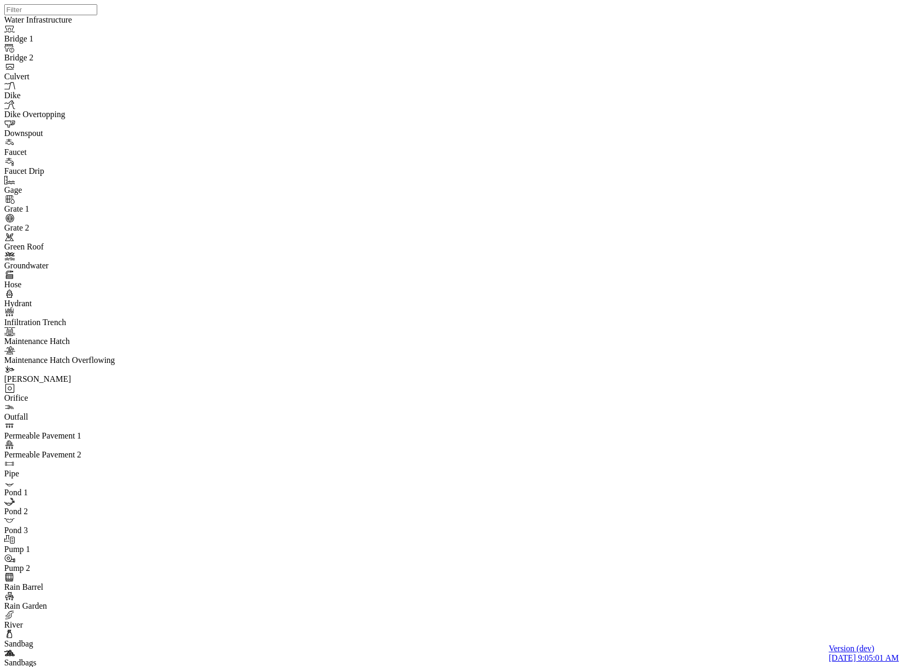
checkbox input "false"
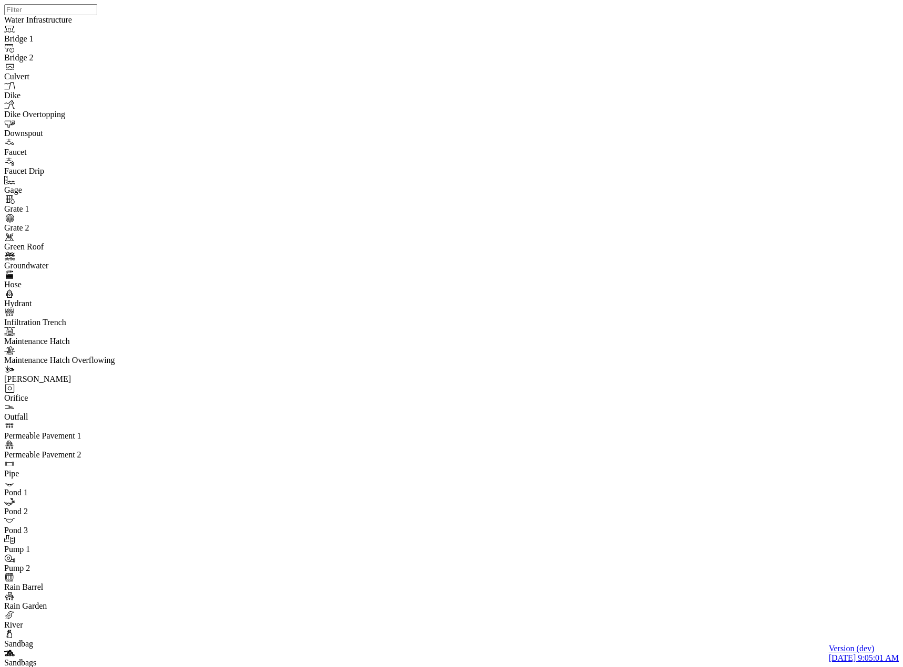
checkbox input "false"
checkbox input "true"
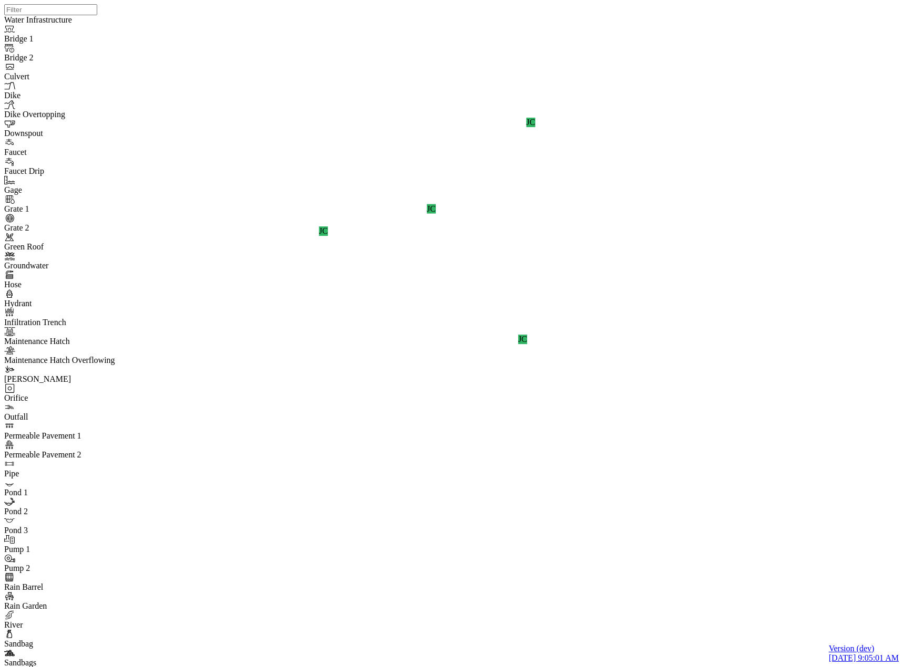
click at [501, 162] on div "JC JC JC JC" at bounding box center [455, 320] width 903 height 641
click at [665, 445] on div "JC JC JC JC JC JC" at bounding box center [455, 320] width 903 height 641
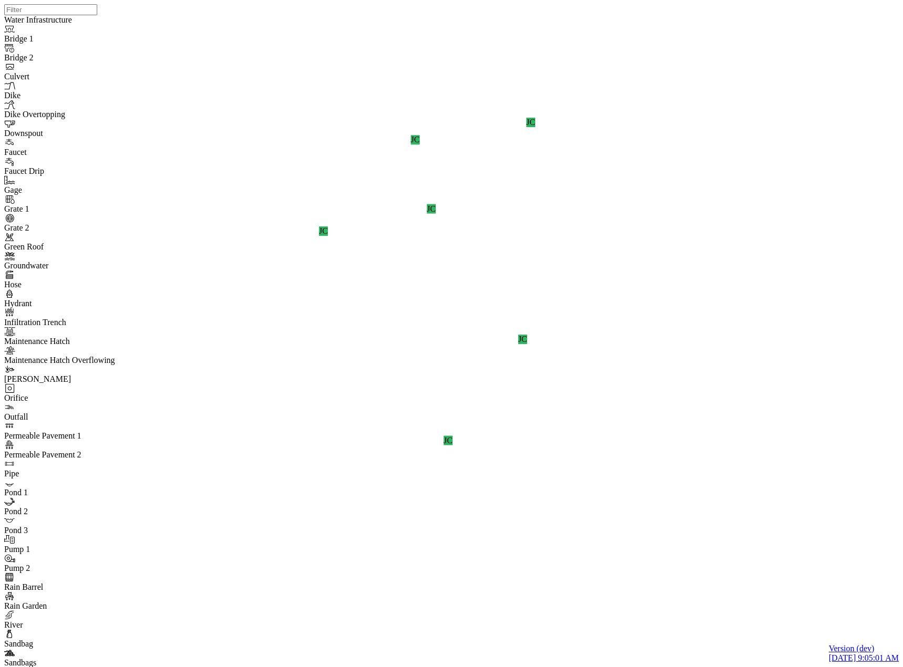
click at [592, 148] on div "JC JC JC JC JC JC" at bounding box center [455, 320] width 903 height 641
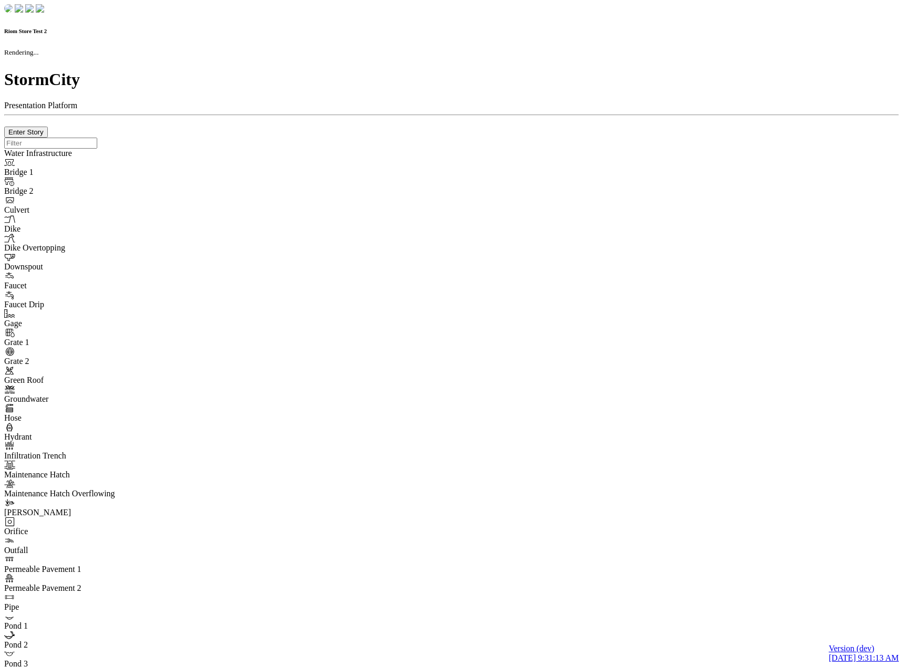
checkbox input "true"
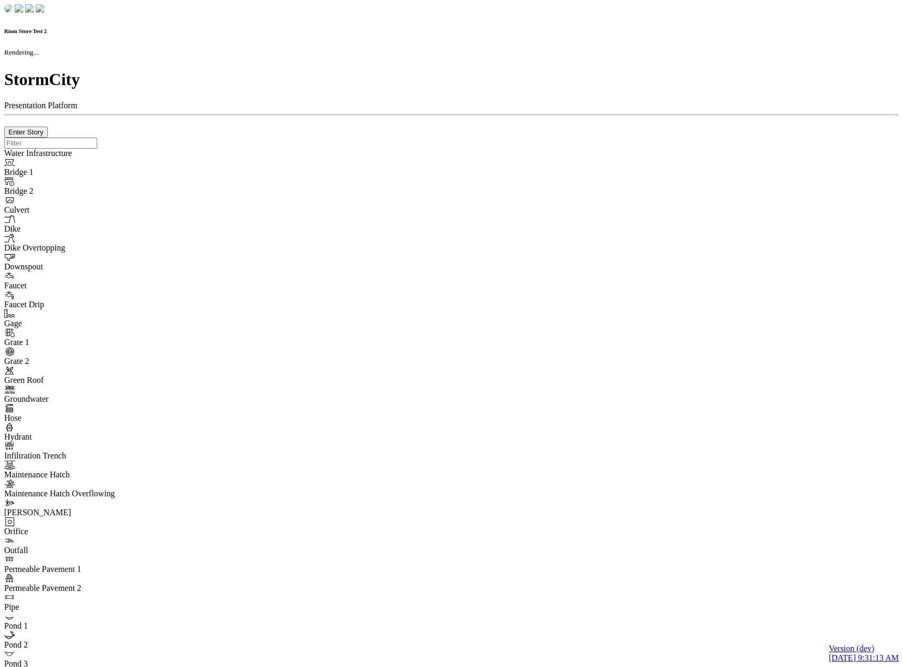
type input "0m"
type textarea "Depth = 0"
checkbox input "true"
select select "CIRCLE"
type input "7"
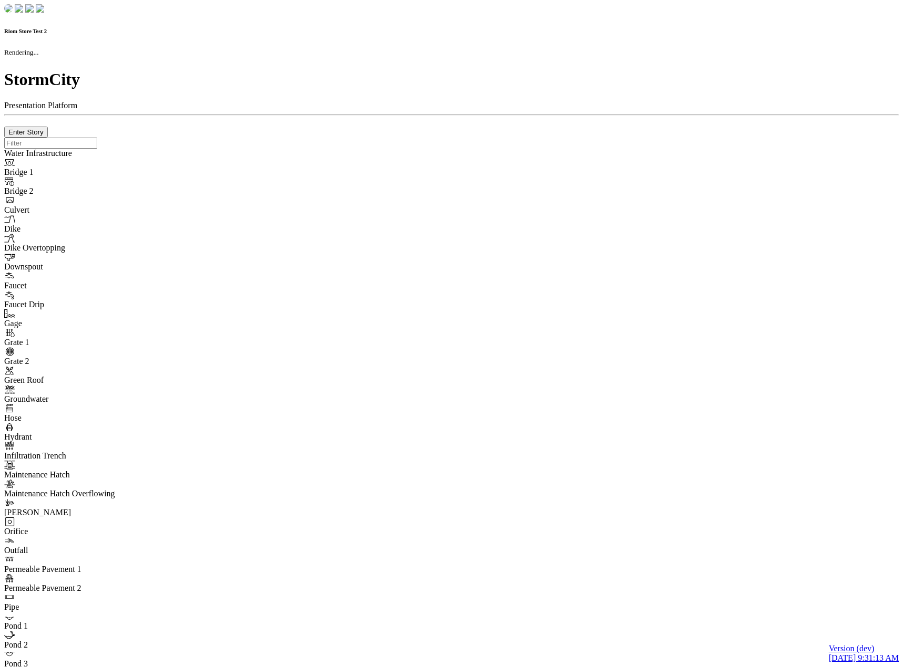
checkbox input "true"
type input "0"
select select "None"
type textarea "<i class="far fa-building"></i>"
type input "7"
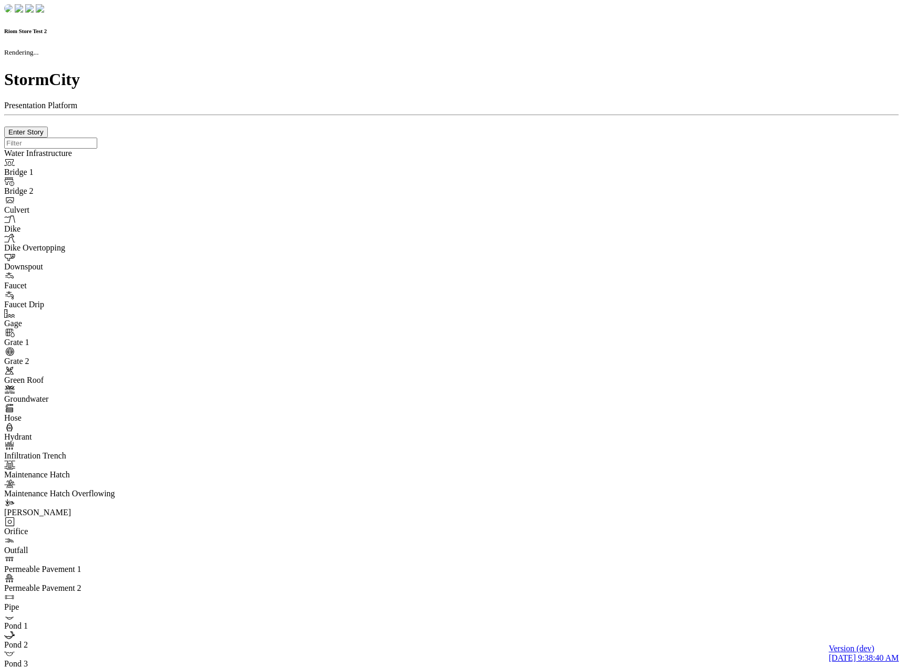
checkbox input "true"
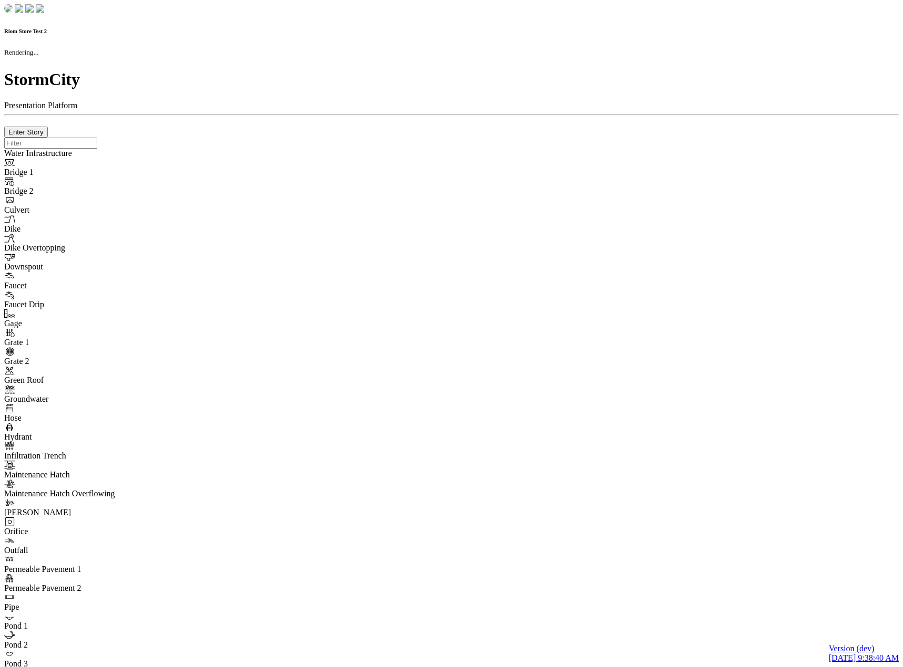
type input "0m"
type textarea "Depth = 0"
checkbox input "true"
select select "CIRCLE"
type input "7"
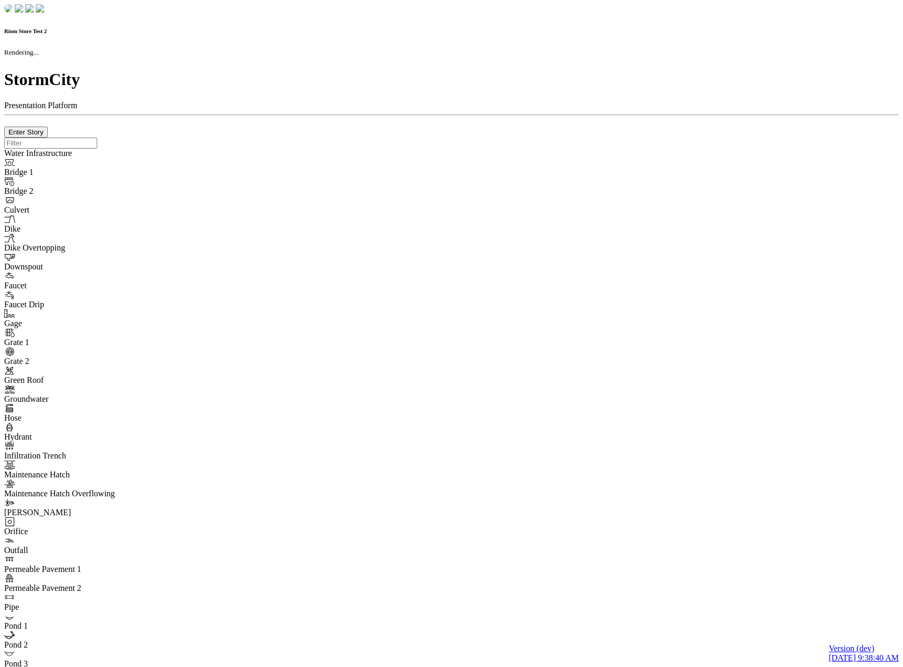
checkbox input "true"
type input "0"
select select "None"
type textarea "<i class="far fa-building"></i>"
type input "7"
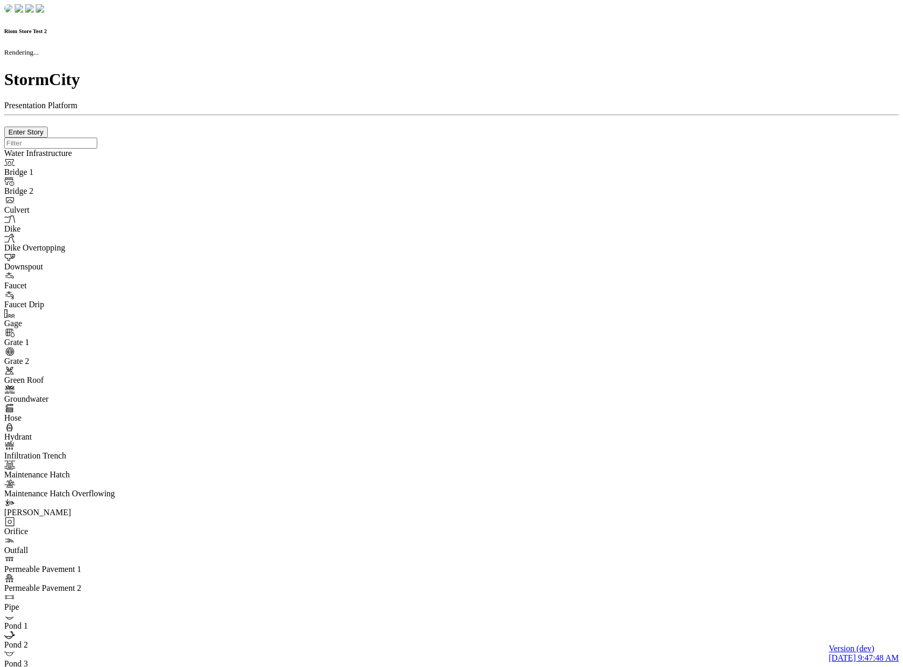
checkbox input "true"
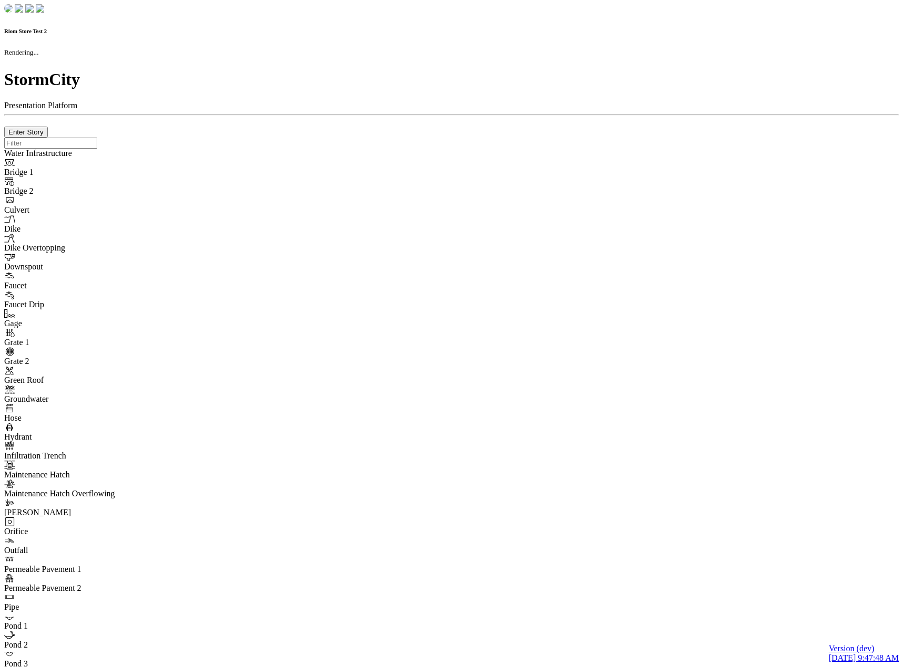
type input "0m"
type textarea "Depth = 0"
checkbox input "true"
select select "CIRCLE"
type input "7"
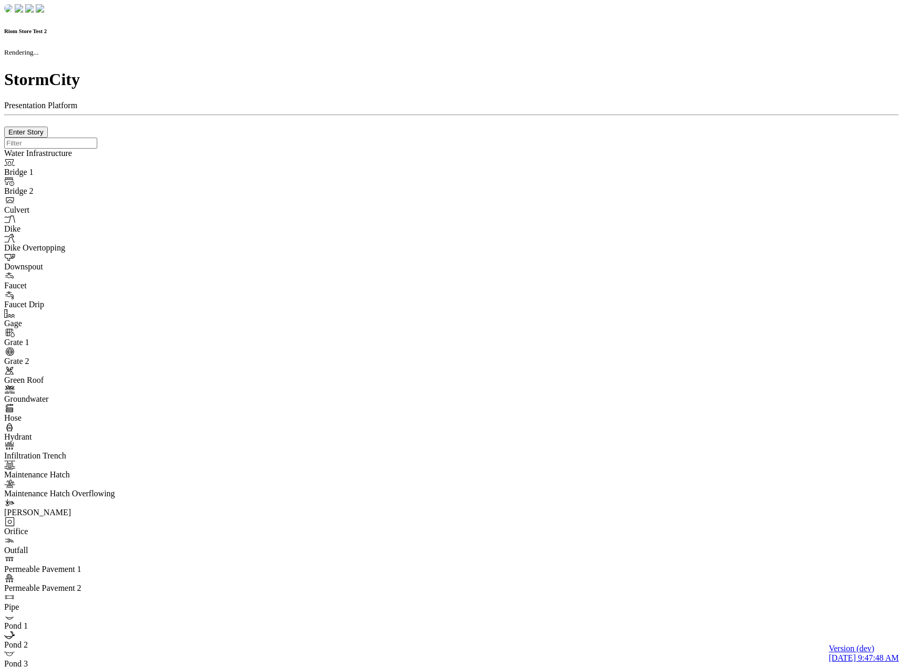
checkbox input "true"
type input "0"
select select "None"
type textarea "<i class="far fa-building"></i>"
type input "7"
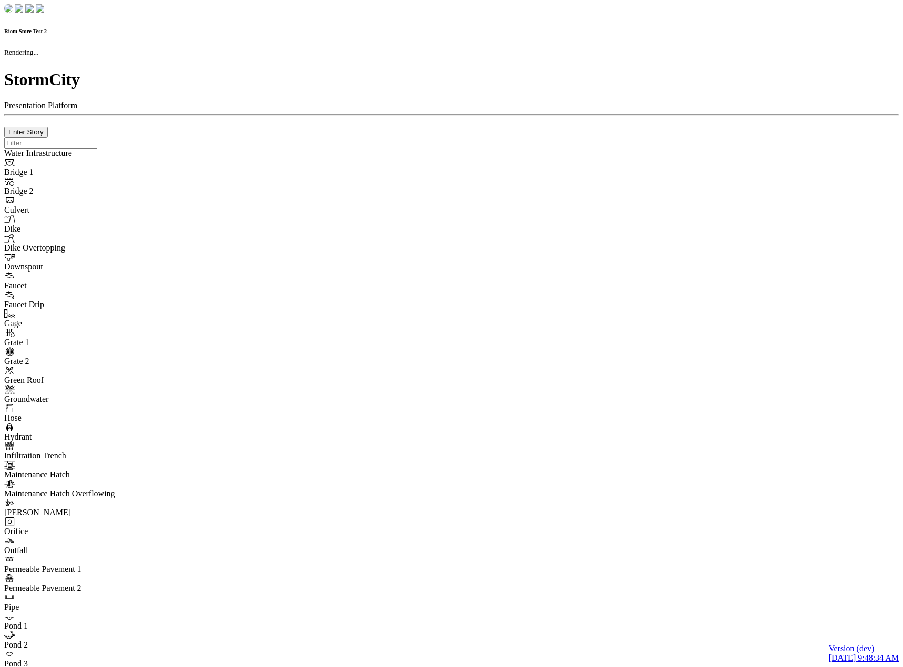
checkbox input "true"
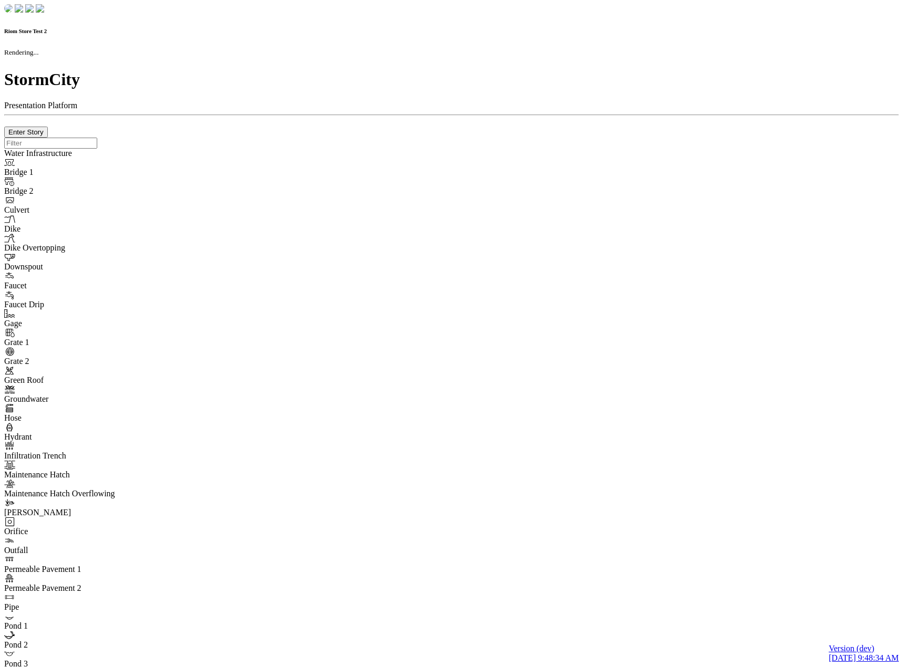
type input "0m"
type textarea "Depth = 0"
checkbox input "true"
select select "CIRCLE"
type input "7"
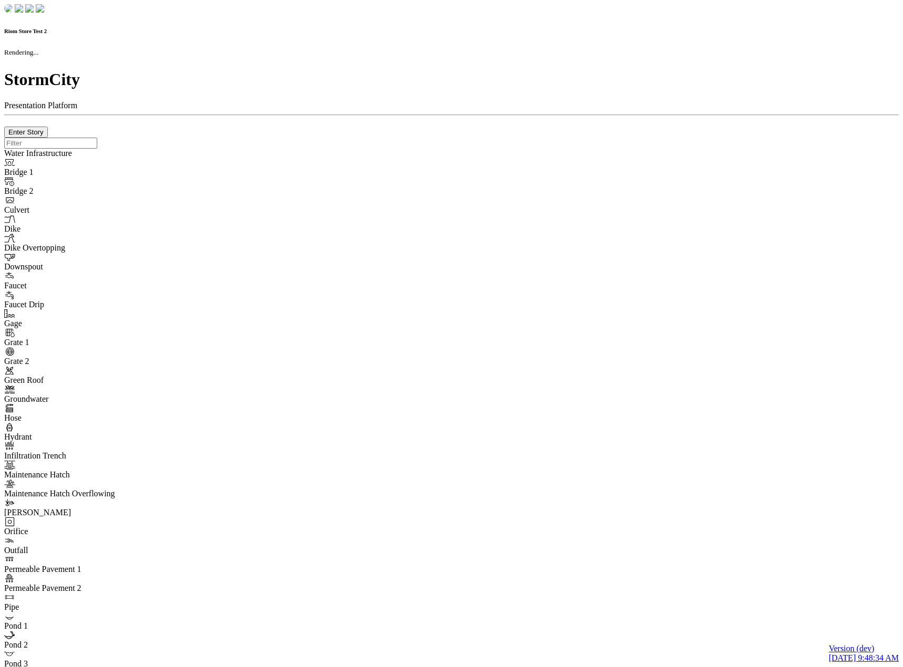
checkbox input "true"
type input "0"
type textarea "<i class="far fa-building"></i>"
select select "None"
type input "7"
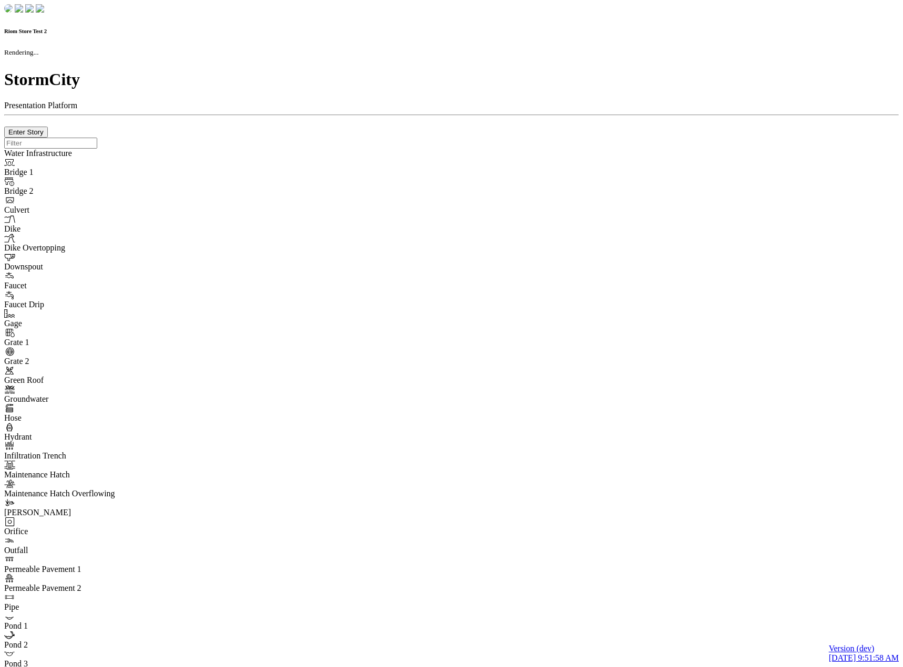
checkbox input "true"
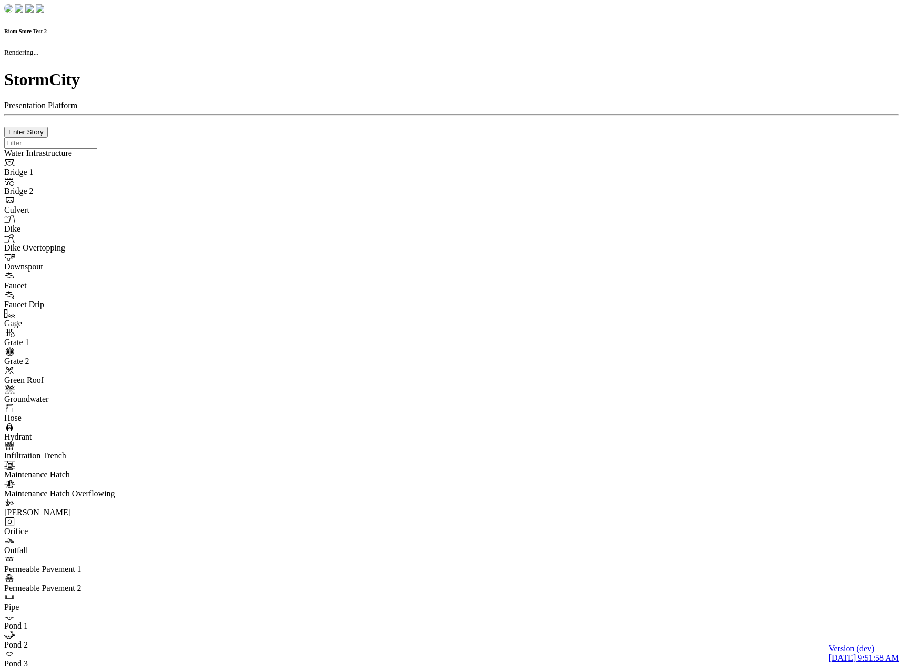
type input "0m"
type textarea "Depth = 0"
checkbox input "true"
select select "CIRCLE"
type input "7"
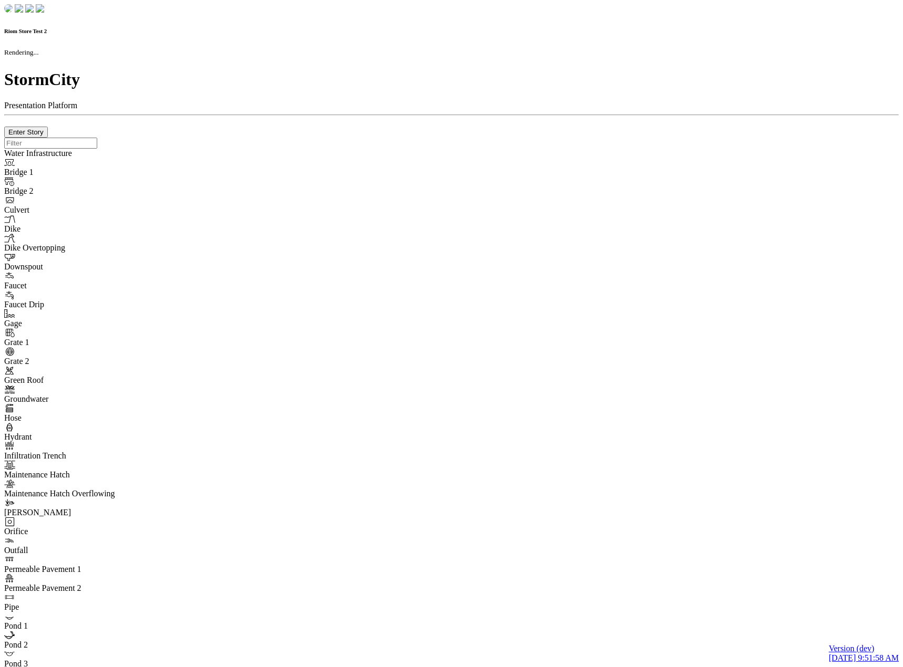
checkbox input "true"
type input "0"
select select "None"
type textarea "<i class="far fa-building"></i>"
type input "7"
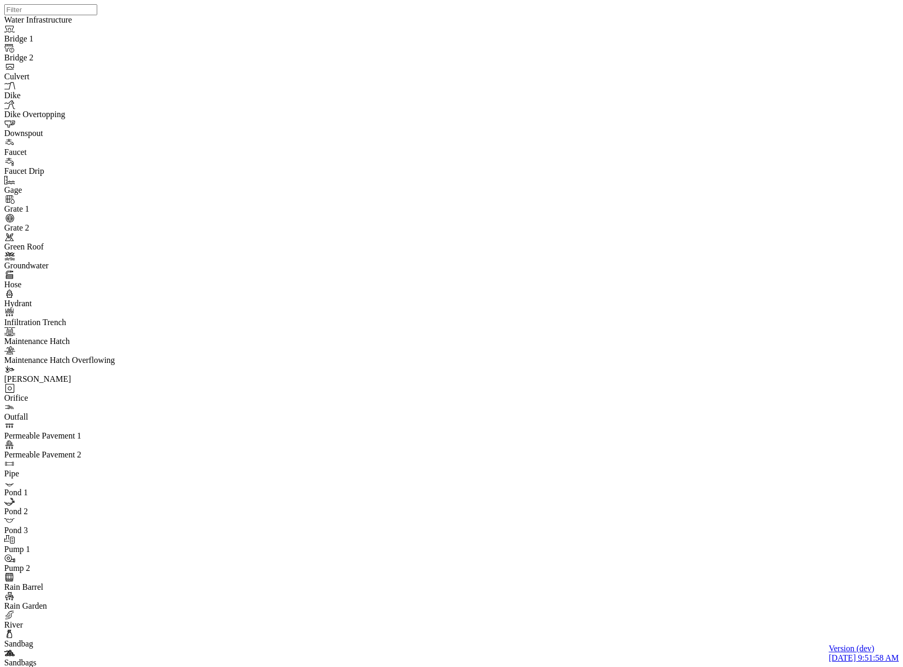
drag, startPoint x: 88, startPoint y: 169, endPoint x: 89, endPoint y: 155, distance: 14.7
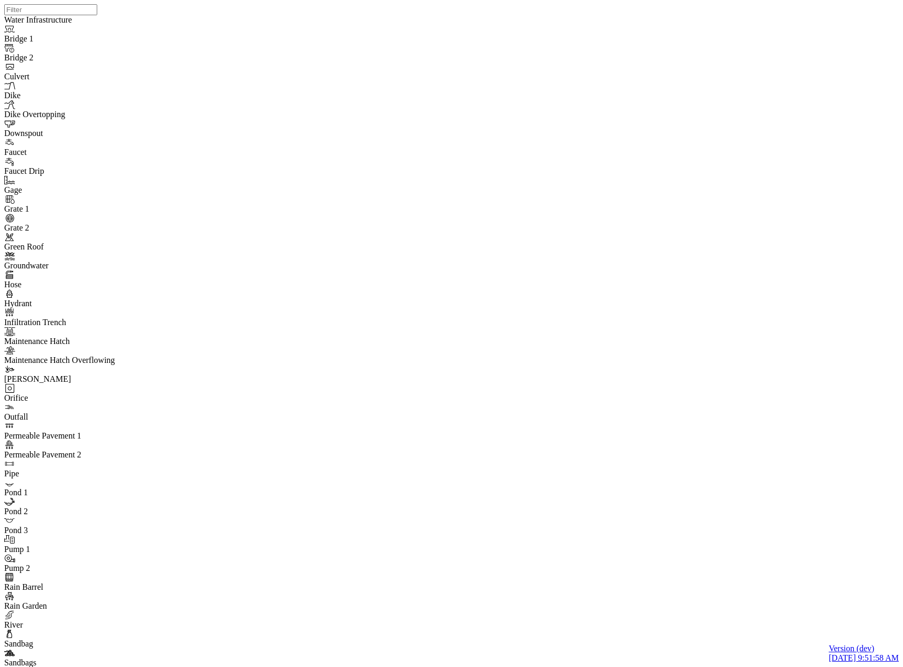
drag, startPoint x: 389, startPoint y: 301, endPoint x: 323, endPoint y: 176, distance: 141.1
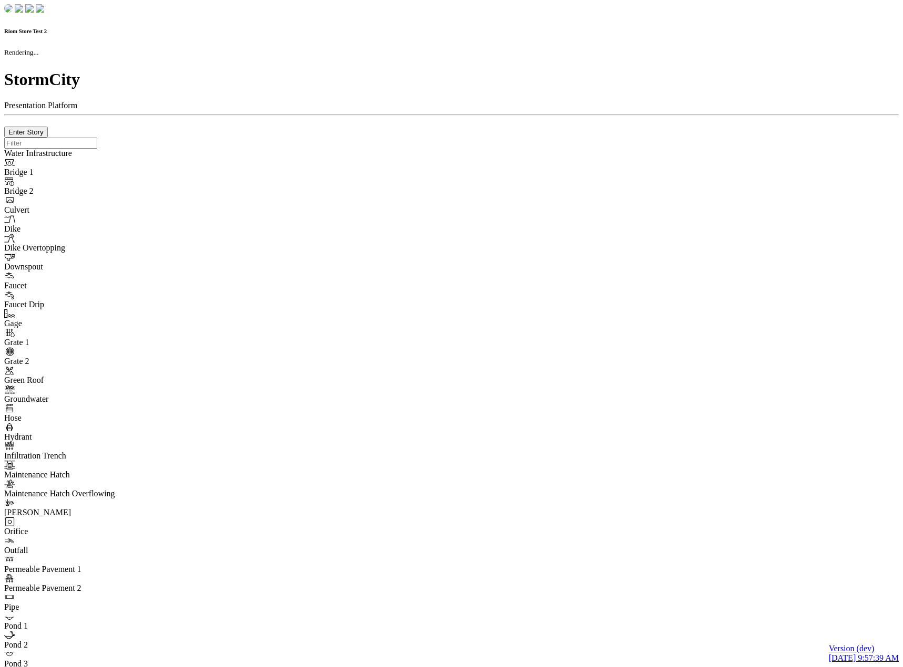
checkbox input "true"
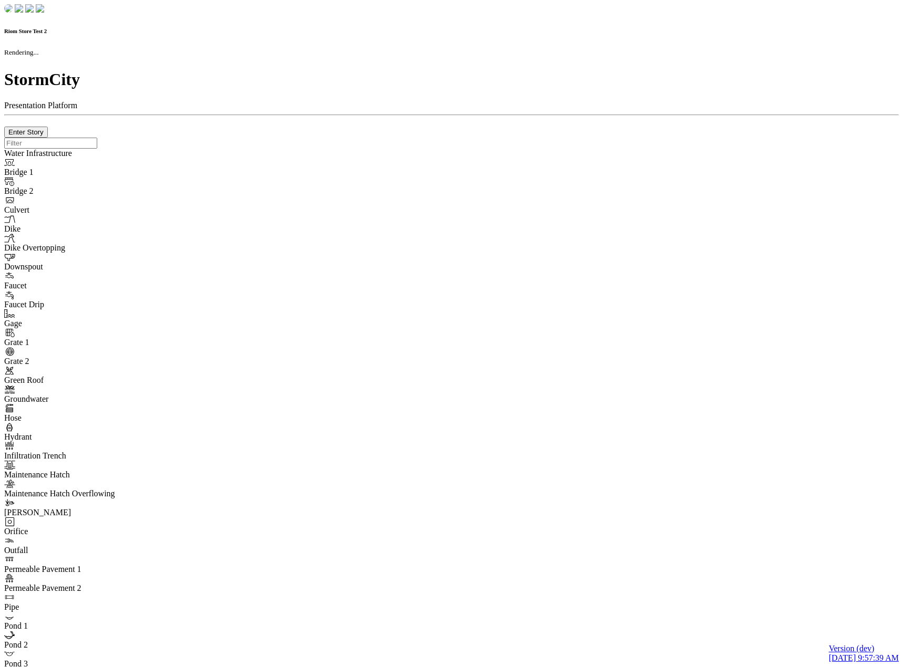
type input "0m"
type textarea "Depth = 0"
checkbox input "true"
select select "CIRCLE"
type input "7"
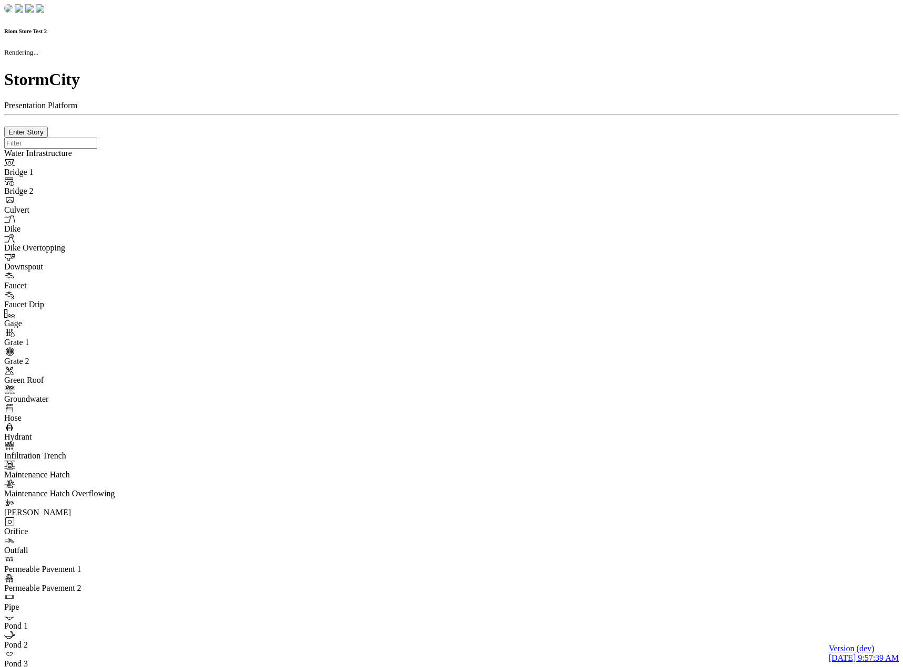
checkbox input "true"
type input "0"
select select "None"
type textarea "<i class="far fa-building"></i>"
type input "7"
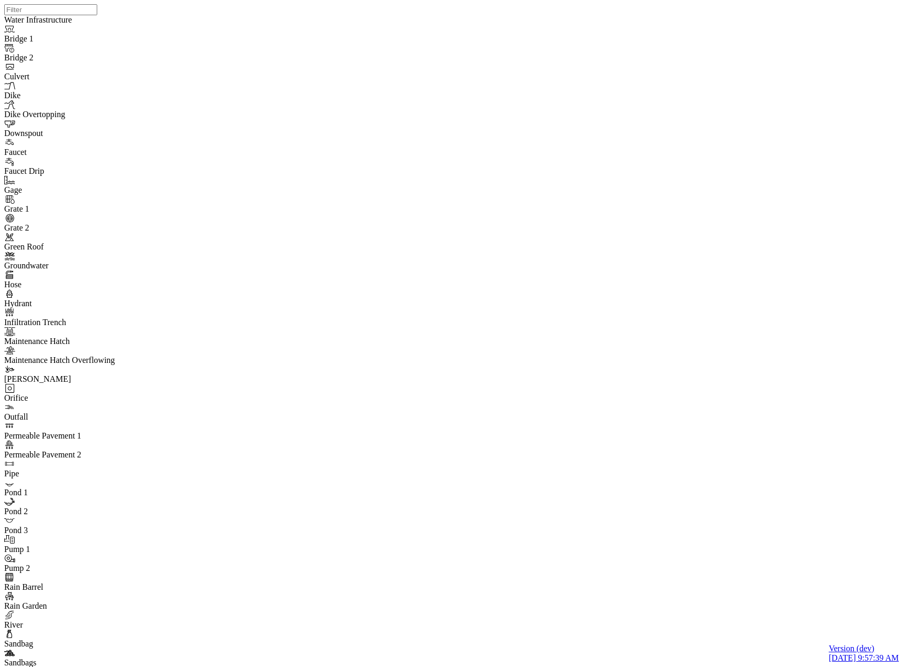
drag, startPoint x: 878, startPoint y: 58, endPoint x: 649, endPoint y: 60, distance: 228.6
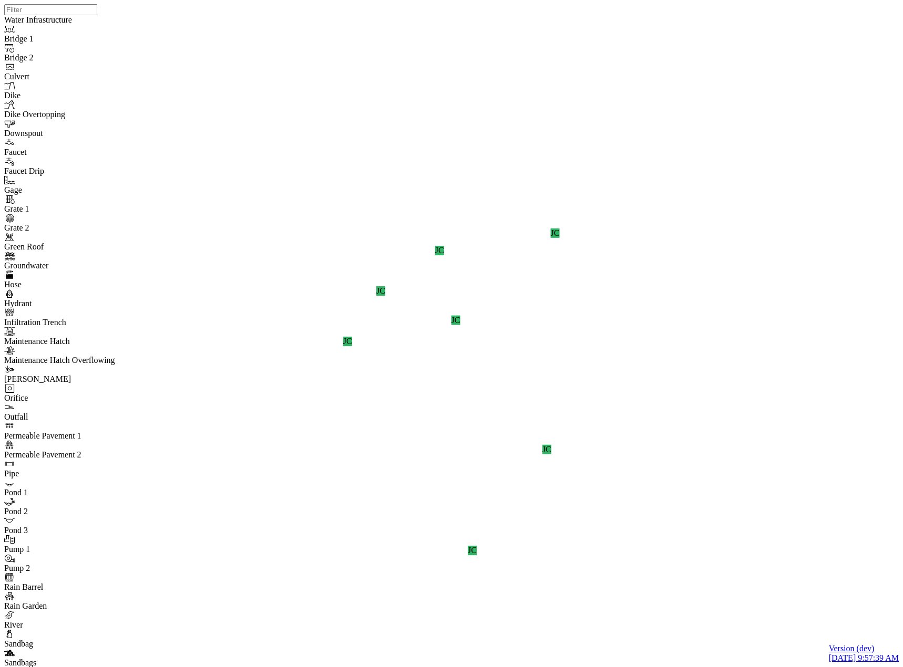
checkbox input "false"
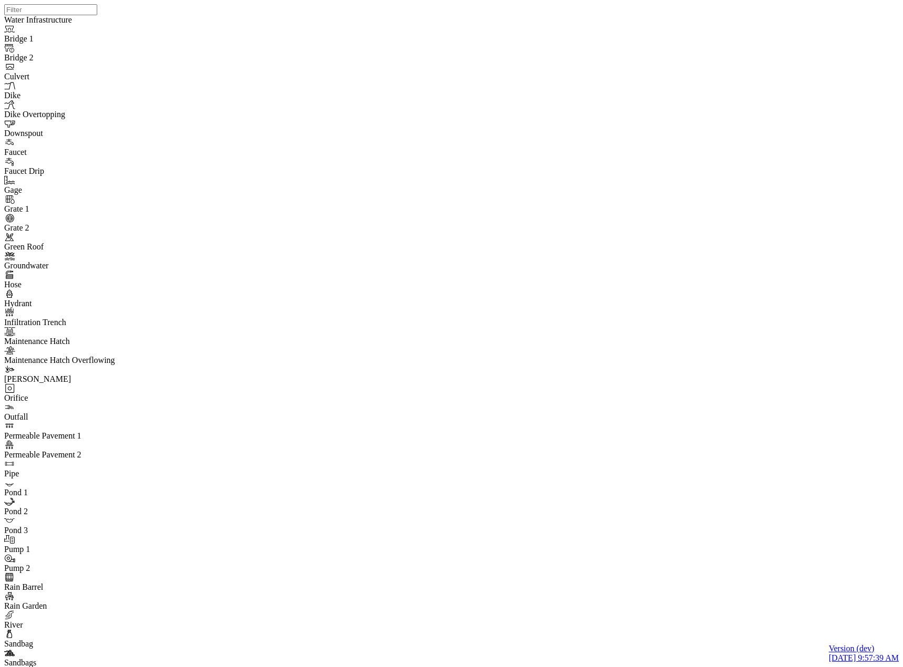
checkbox input "false"
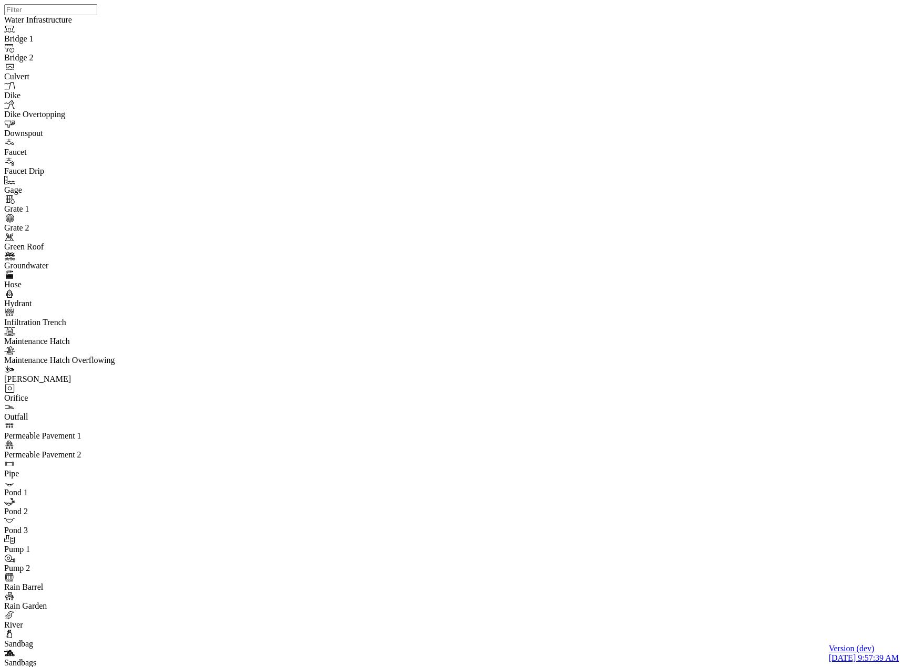
drag, startPoint x: 439, startPoint y: 430, endPoint x: 410, endPoint y: 356, distance: 79.7
click at [410, 356] on div "JC JC JC JC JC JC JC" at bounding box center [455, 320] width 903 height 641
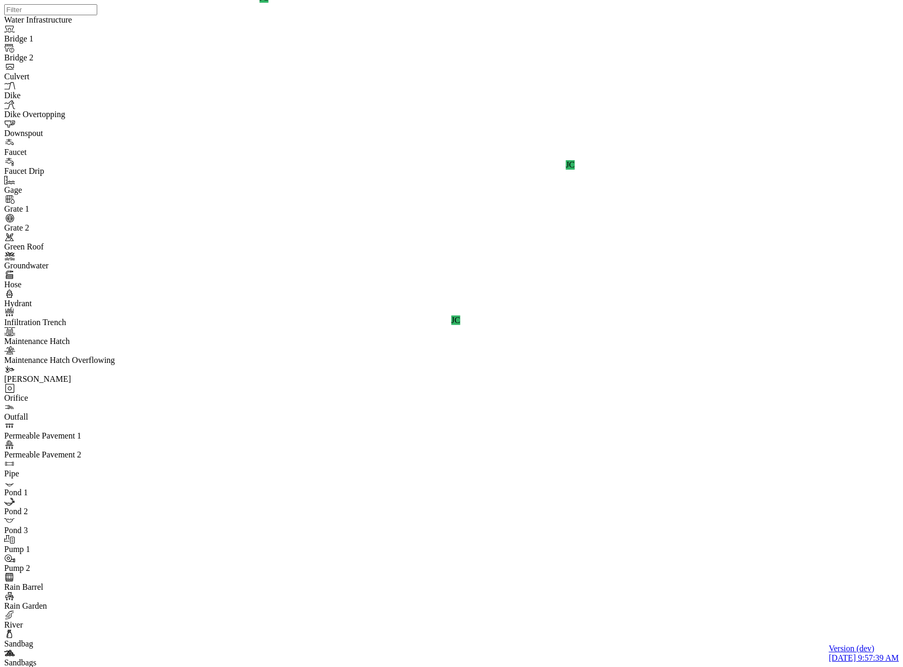
drag, startPoint x: 427, startPoint y: 50, endPoint x: 361, endPoint y: 107, distance: 87.6
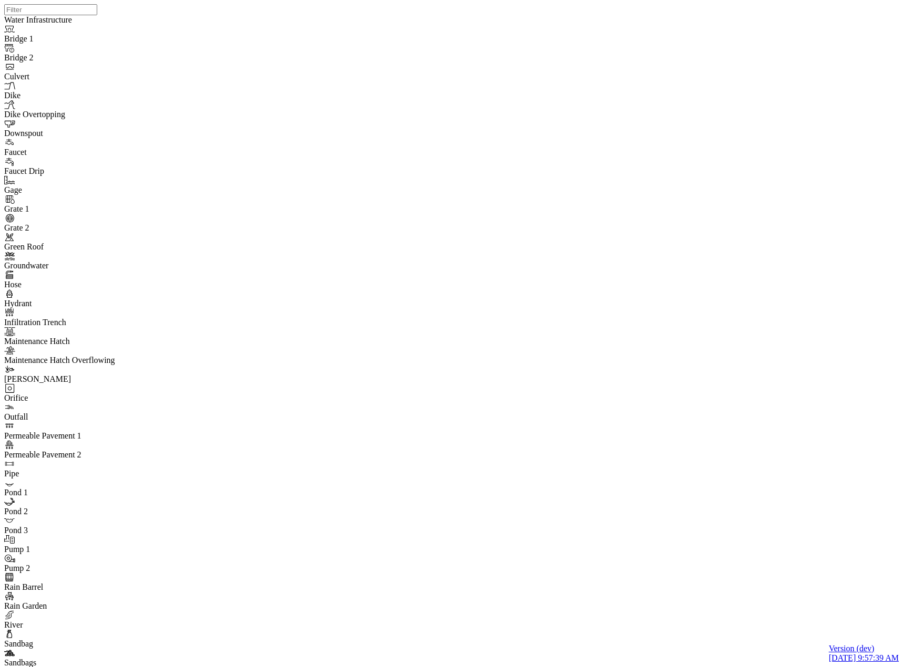
drag, startPoint x: 91, startPoint y: 140, endPoint x: 141, endPoint y: 158, distance: 53.0
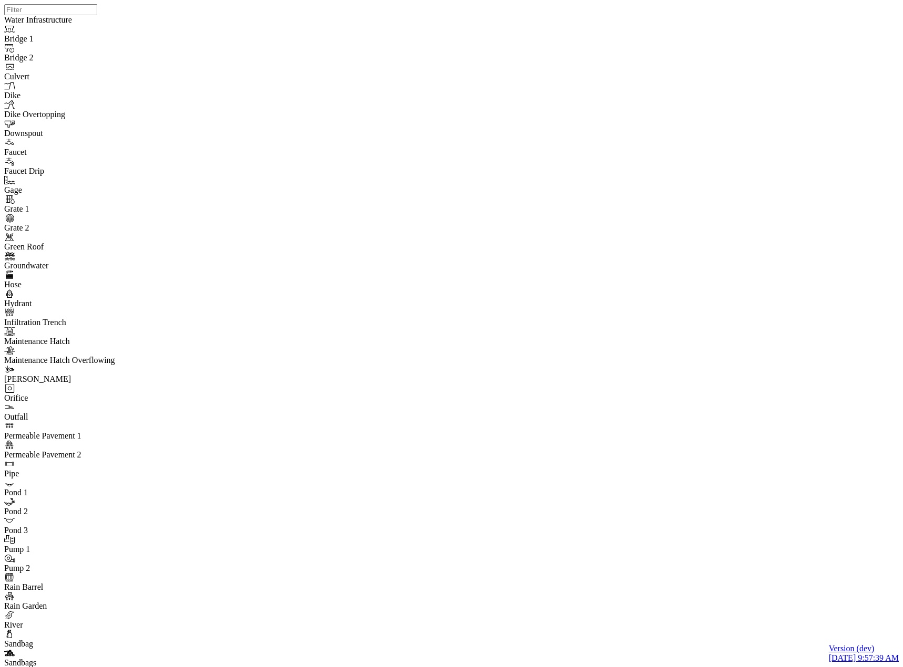
drag, startPoint x: 644, startPoint y: 359, endPoint x: 625, endPoint y: 370, distance: 21.2
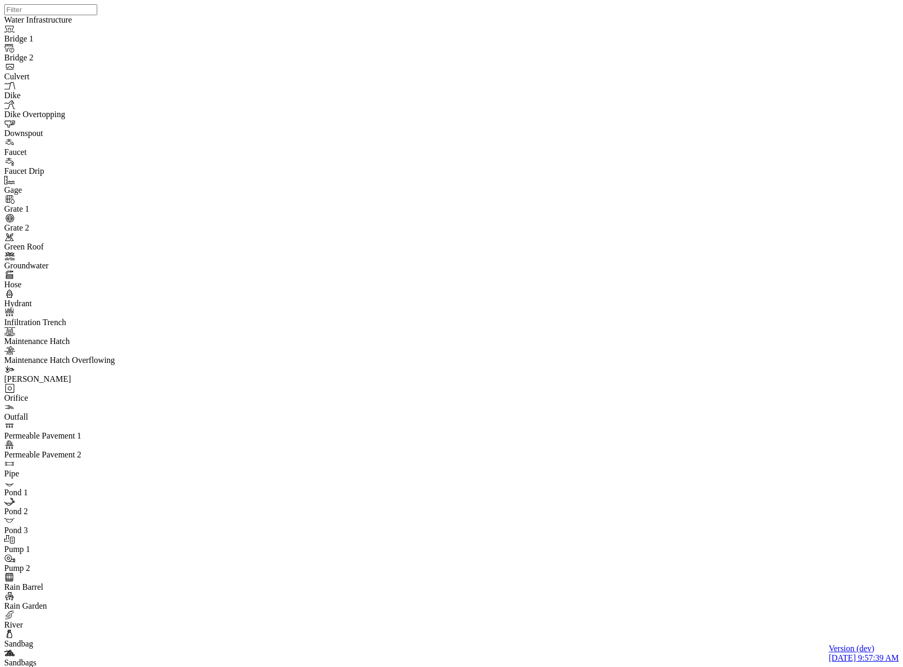
drag, startPoint x: 533, startPoint y: 561, endPoint x: 441, endPoint y: 503, distance: 108.6
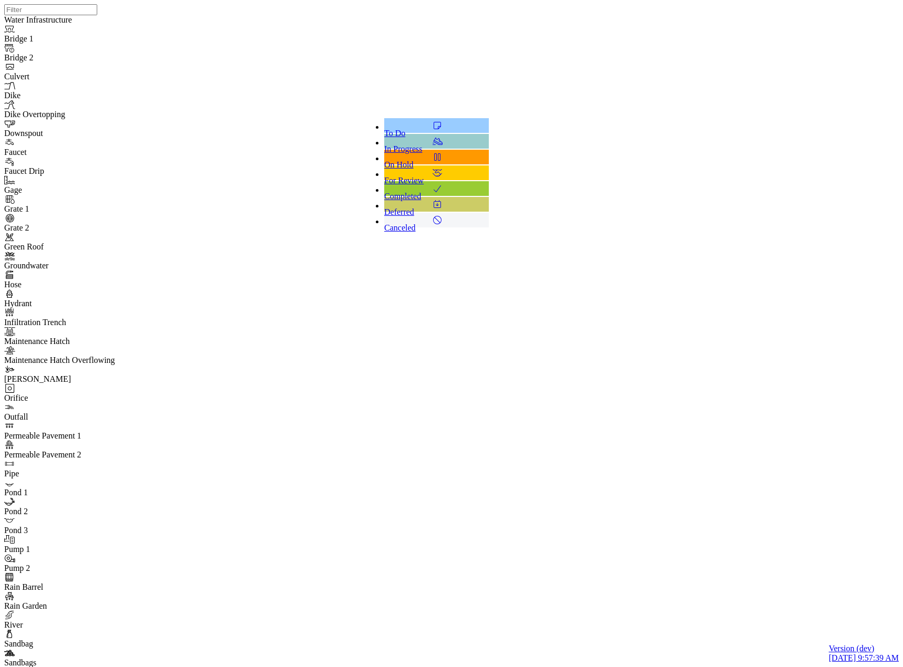
drag, startPoint x: 523, startPoint y: 103, endPoint x: 520, endPoint y: 109, distance: 6.8
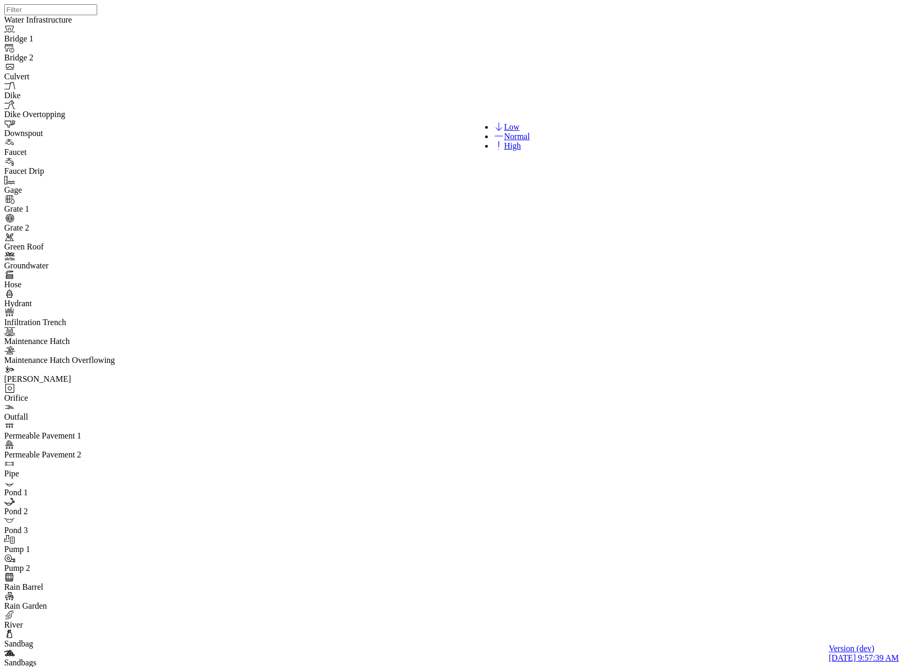
drag, startPoint x: 719, startPoint y: 450, endPoint x: 497, endPoint y: 328, distance: 253.8
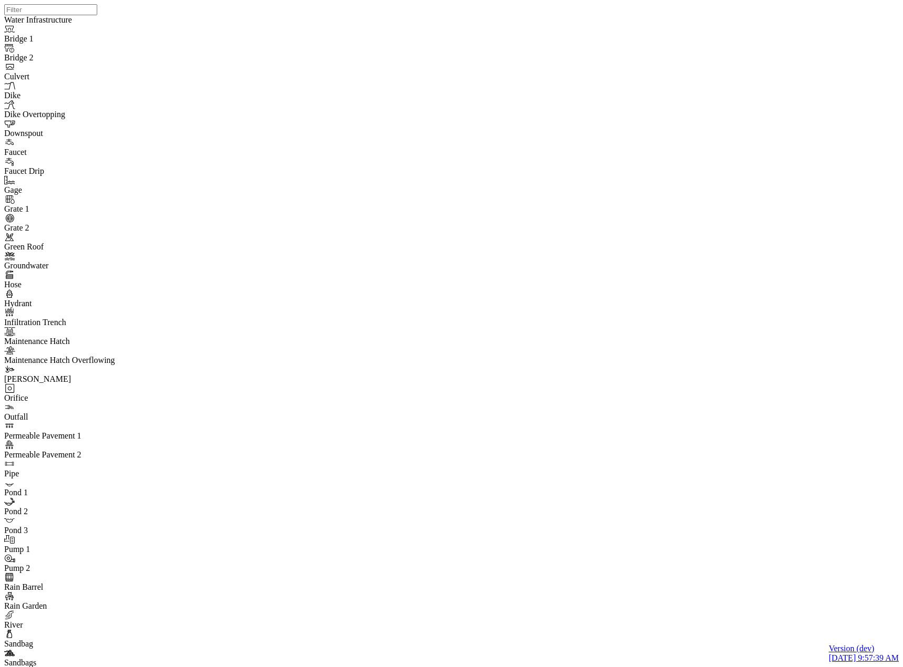
drag, startPoint x: 533, startPoint y: 45, endPoint x: 373, endPoint y: 122, distance: 178.2
drag, startPoint x: 457, startPoint y: 310, endPoint x: 520, endPoint y: 375, distance: 90.3
click at [521, 376] on div "JC JC JC JC JC JC JC" at bounding box center [455, 320] width 903 height 641
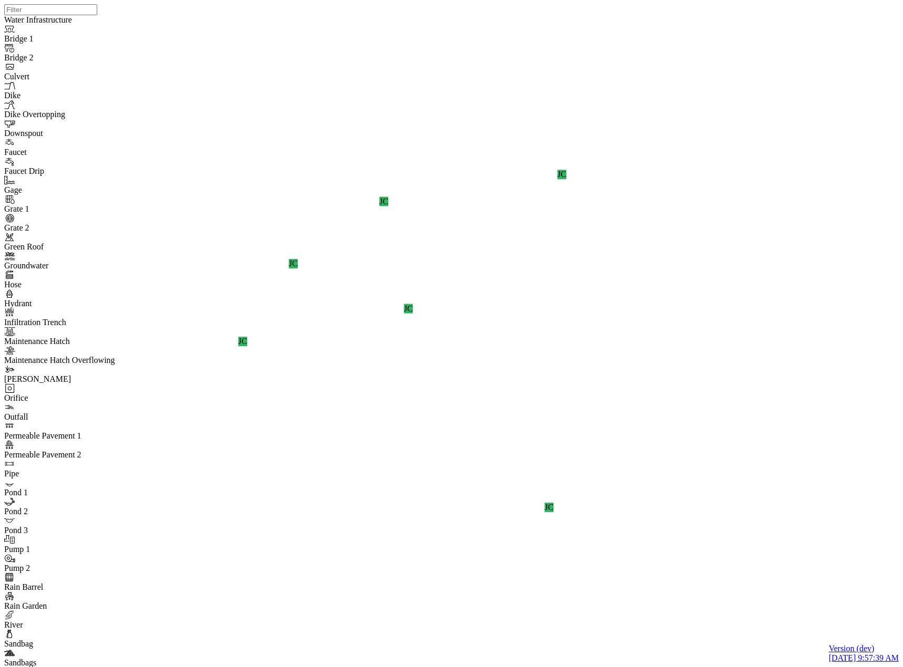
drag, startPoint x: 504, startPoint y: 325, endPoint x: 501, endPoint y: 337, distance: 12.0
click at [413, 314] on div "JC" at bounding box center [408, 308] width 9 height 9
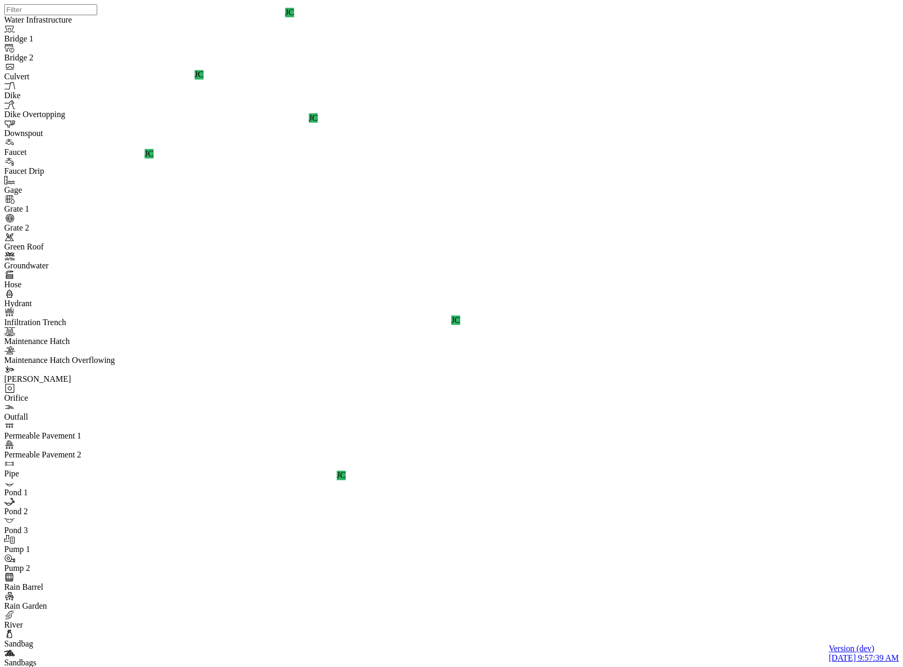
drag, startPoint x: 420, startPoint y: 49, endPoint x: 239, endPoint y: 175, distance: 220.1
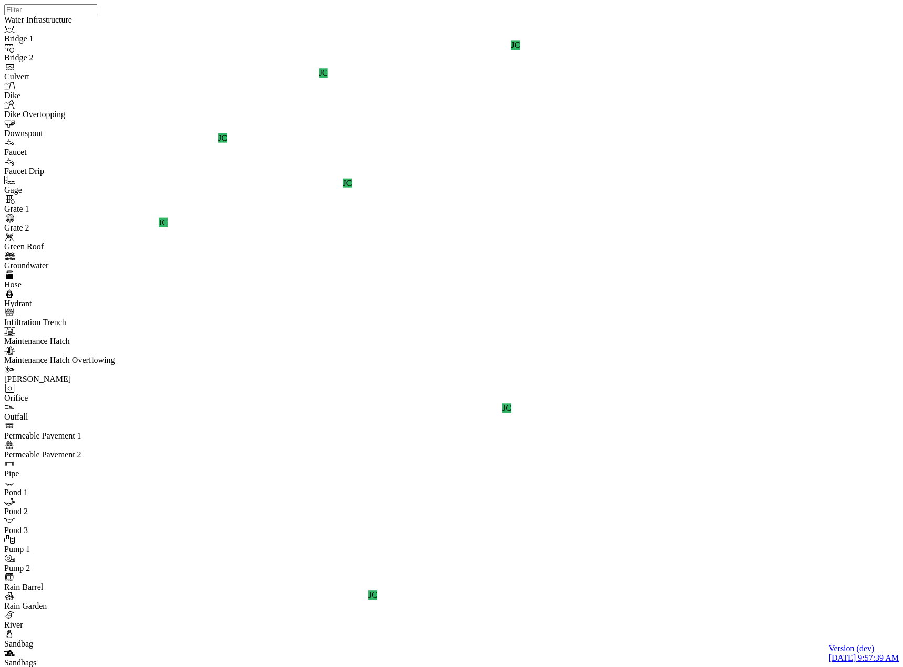
type input "Comment from [PERSON_NAME]"
